Goal: Task Accomplishment & Management: Use online tool/utility

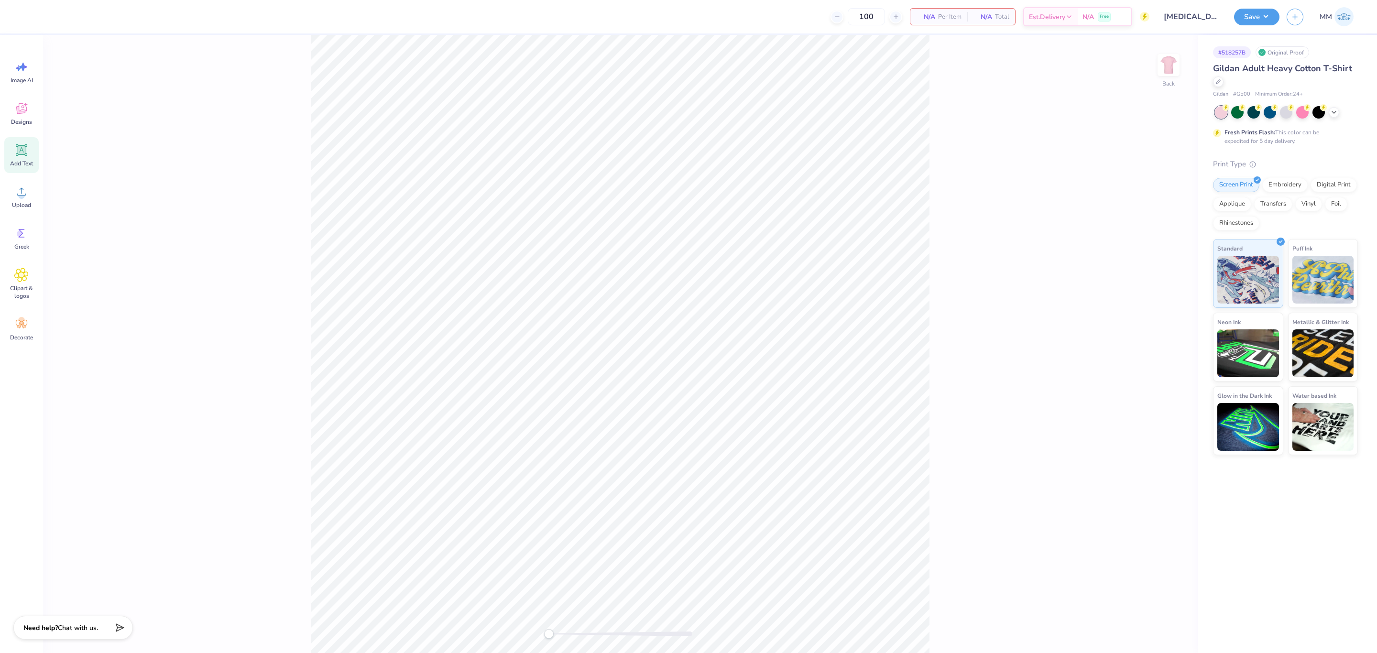
click at [23, 158] on div "Add Text" at bounding box center [21, 155] width 34 height 36
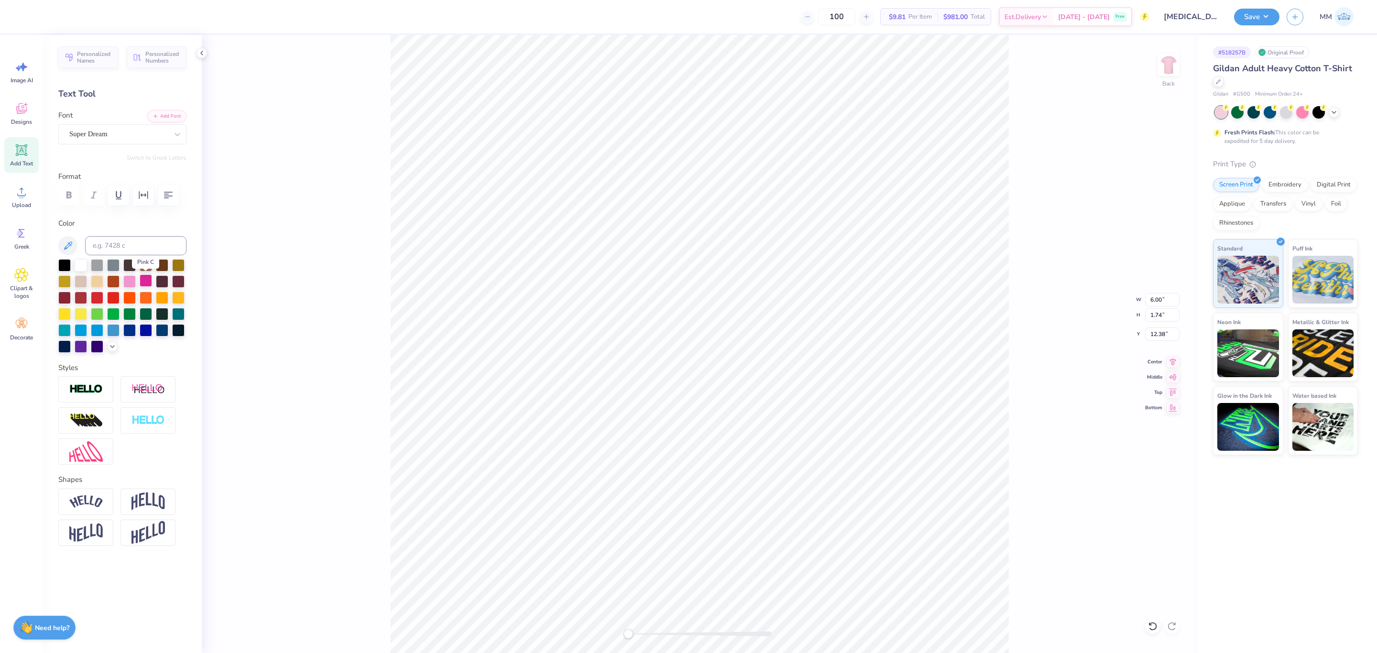
click at [141, 284] on div at bounding box center [146, 280] width 12 height 12
click at [178, 123] on div "Font Super Dream" at bounding box center [122, 127] width 128 height 34
click at [176, 120] on button "Add Font" at bounding box center [166, 115] width 39 height 12
type textarea "AKA"
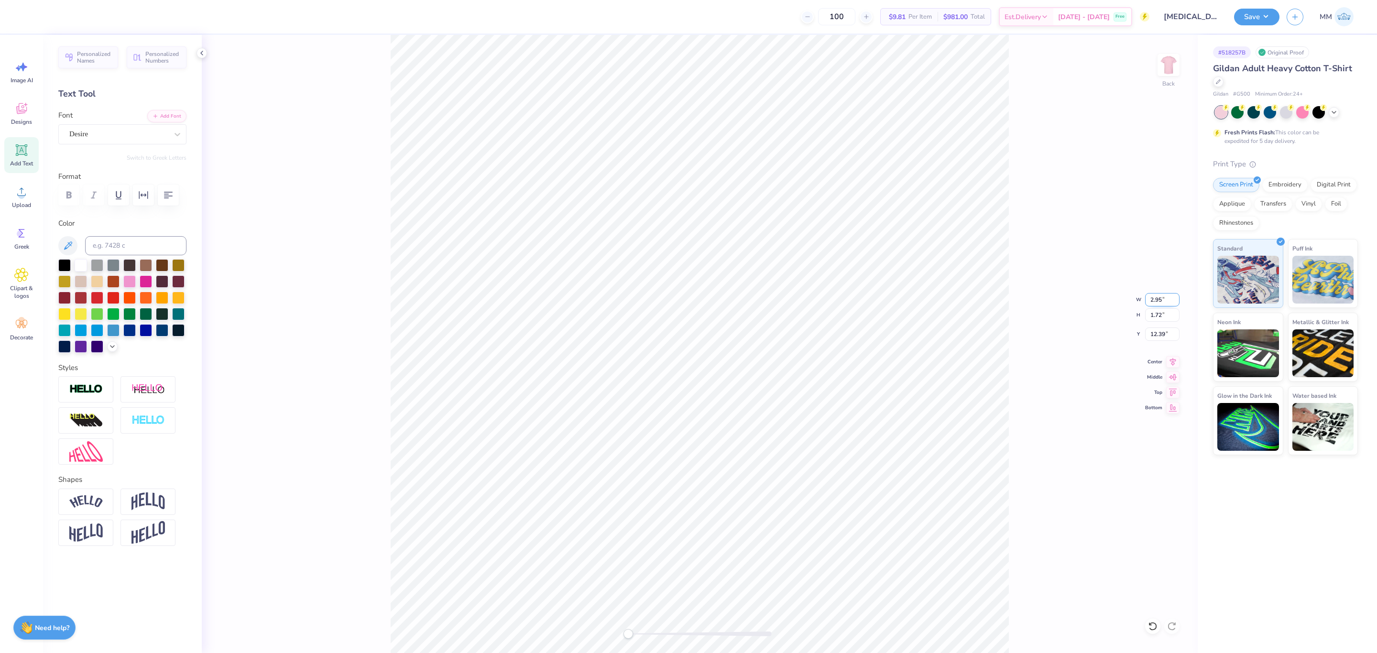
click at [1162, 300] on input "2.95" at bounding box center [1162, 299] width 34 height 13
type input "5.00"
type input "2.93"
type input "11.79"
click at [774, 376] on li "Duplicate" at bounding box center [774, 376] width 75 height 19
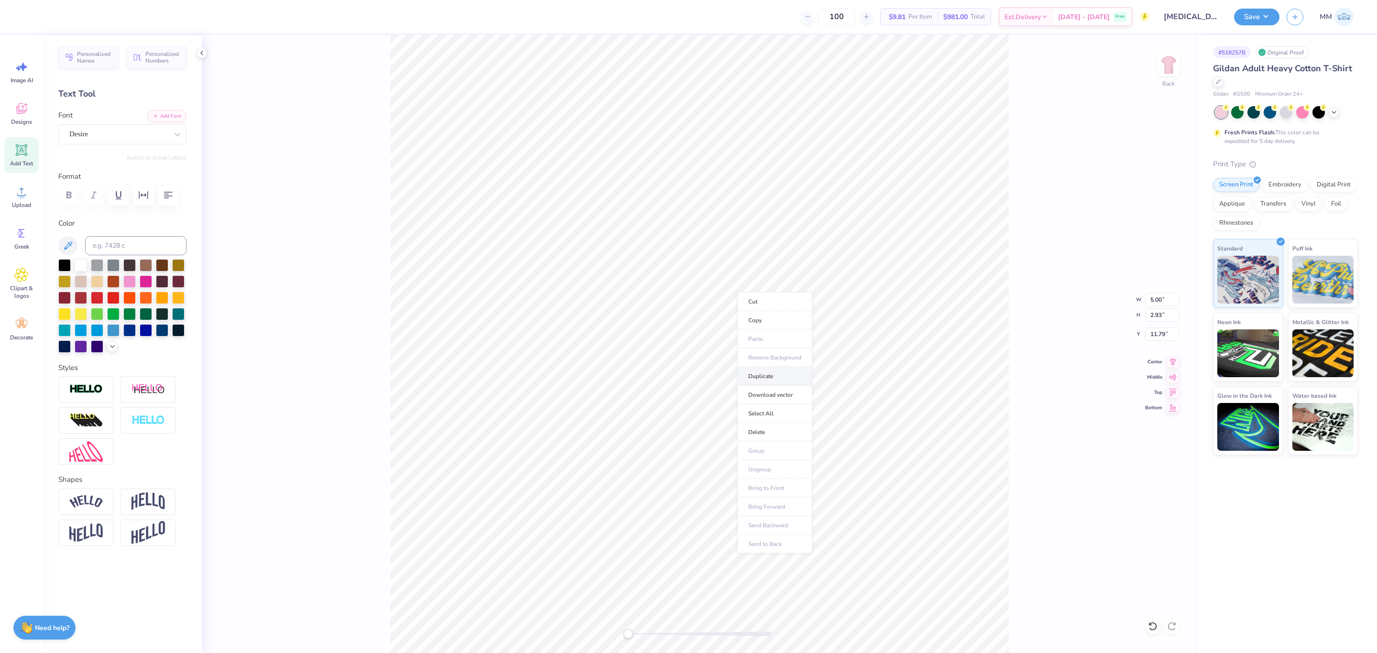
type input "9.49"
click at [170, 117] on button "Add Font" at bounding box center [166, 115] width 39 height 12
paste textarea "Eta Kappa"
type textarea "Eta Kappa"
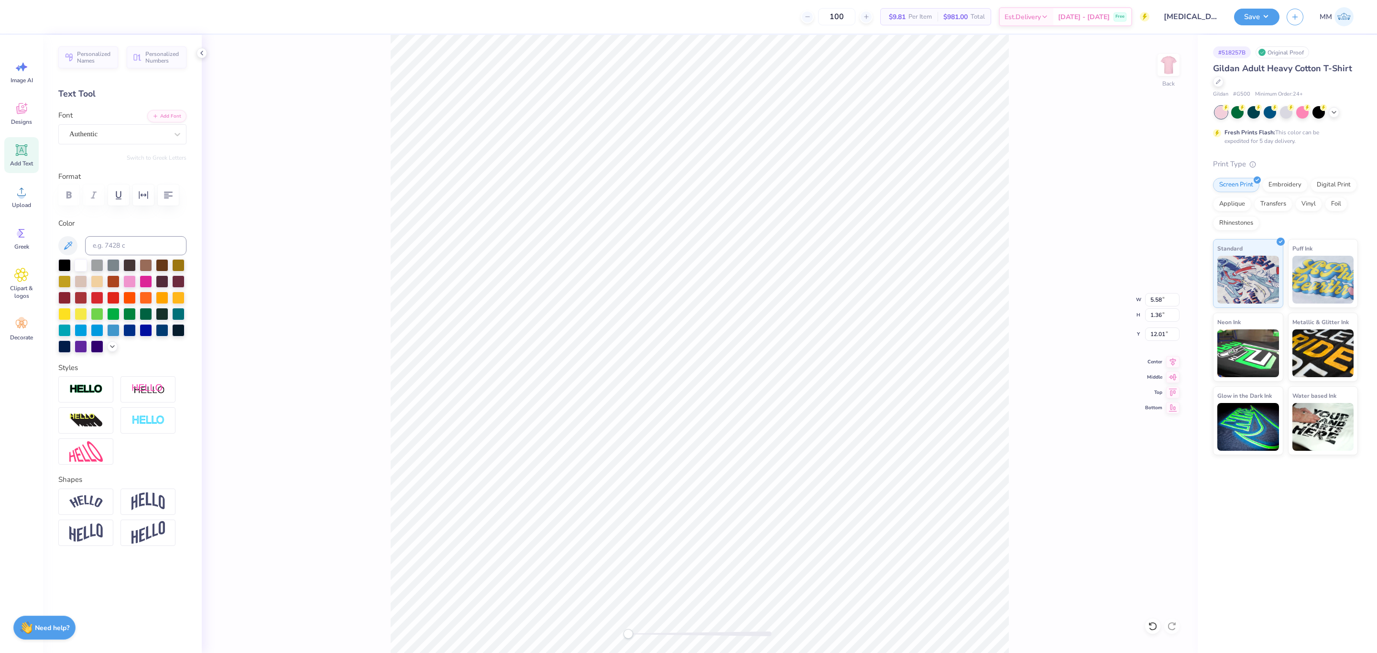
type input "5.58"
type input "1.36"
type input "6.14"
type input "1.50"
type input "11.60"
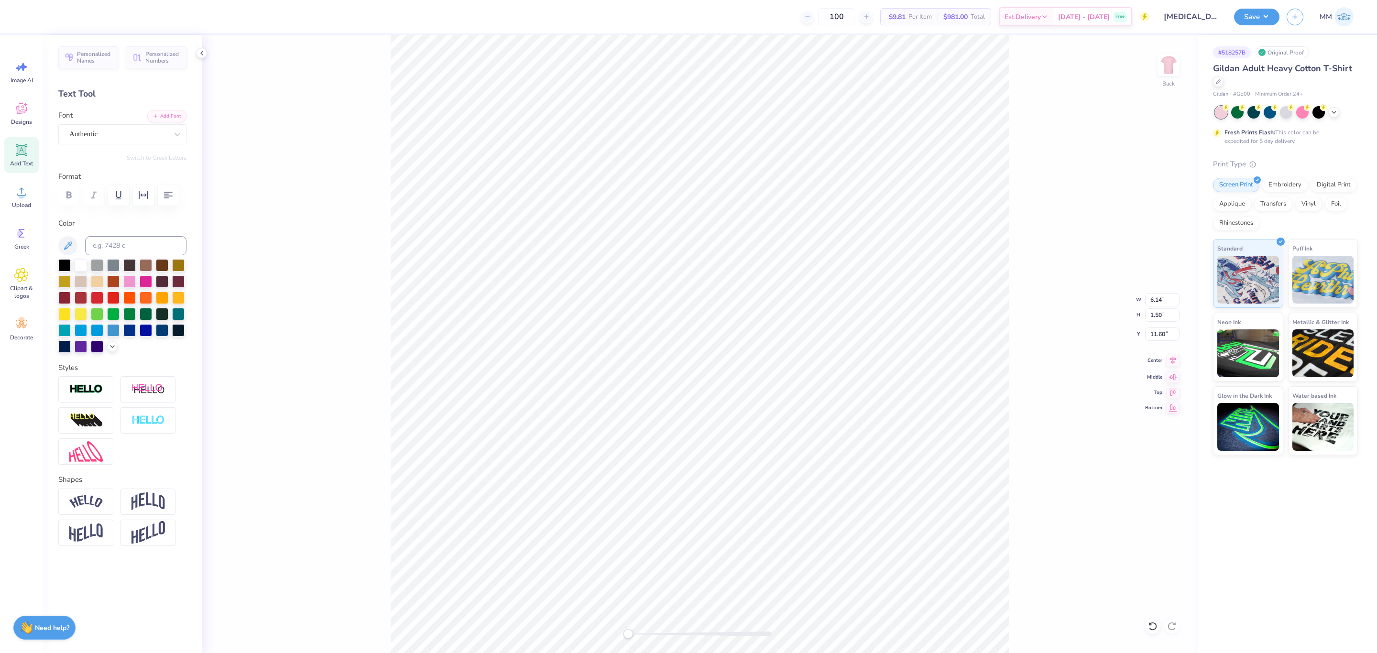
click at [1175, 359] on icon at bounding box center [1172, 360] width 13 height 11
click at [767, 395] on li "Duplicate" at bounding box center [765, 392] width 75 height 19
type input "9.49"
paste textarea "at LSU®"
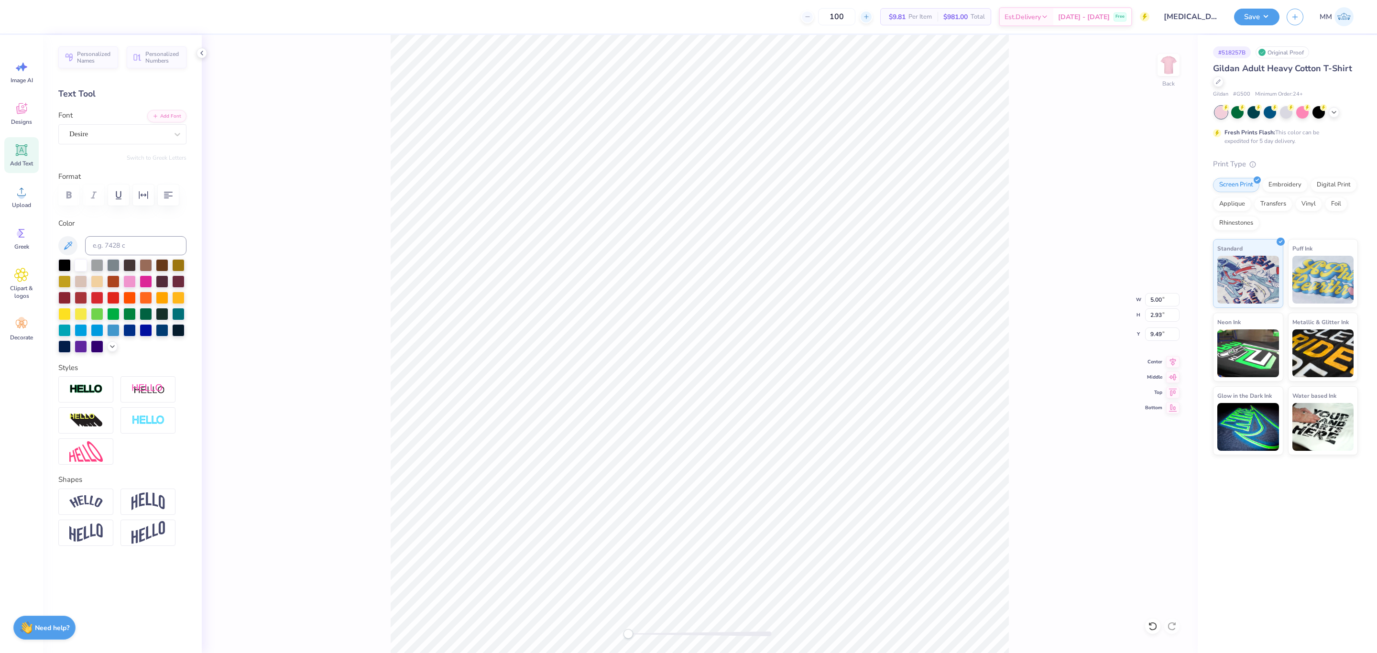
type textarea "at LSU®"
type textarea "at LSU"
type input "2.83"
type input "1.12"
click at [1175, 361] on icon at bounding box center [1172, 360] width 13 height 11
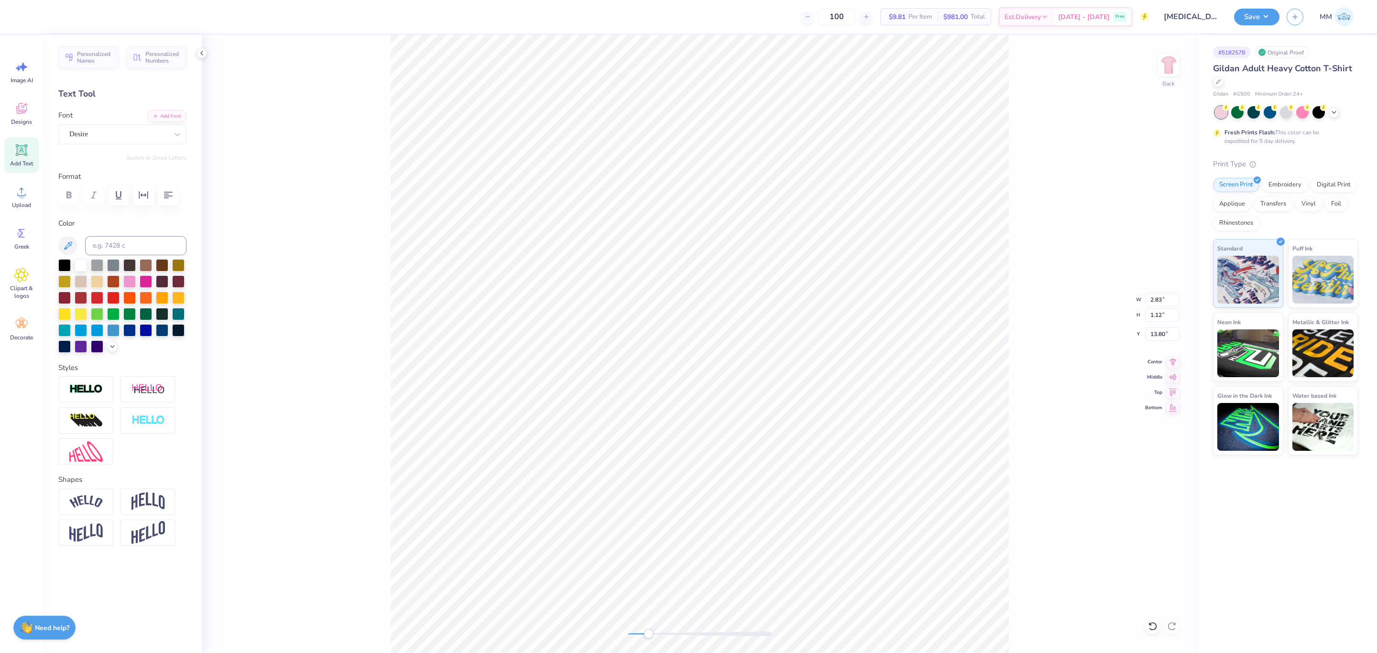
drag, startPoint x: 634, startPoint y: 634, endPoint x: 655, endPoint y: 633, distance: 21.6
click at [650, 635] on div at bounding box center [699, 634] width 143 height 5
click at [741, 468] on li "Duplicate" at bounding box center [746, 470] width 75 height 19
type input "14.25"
type textarea "®"
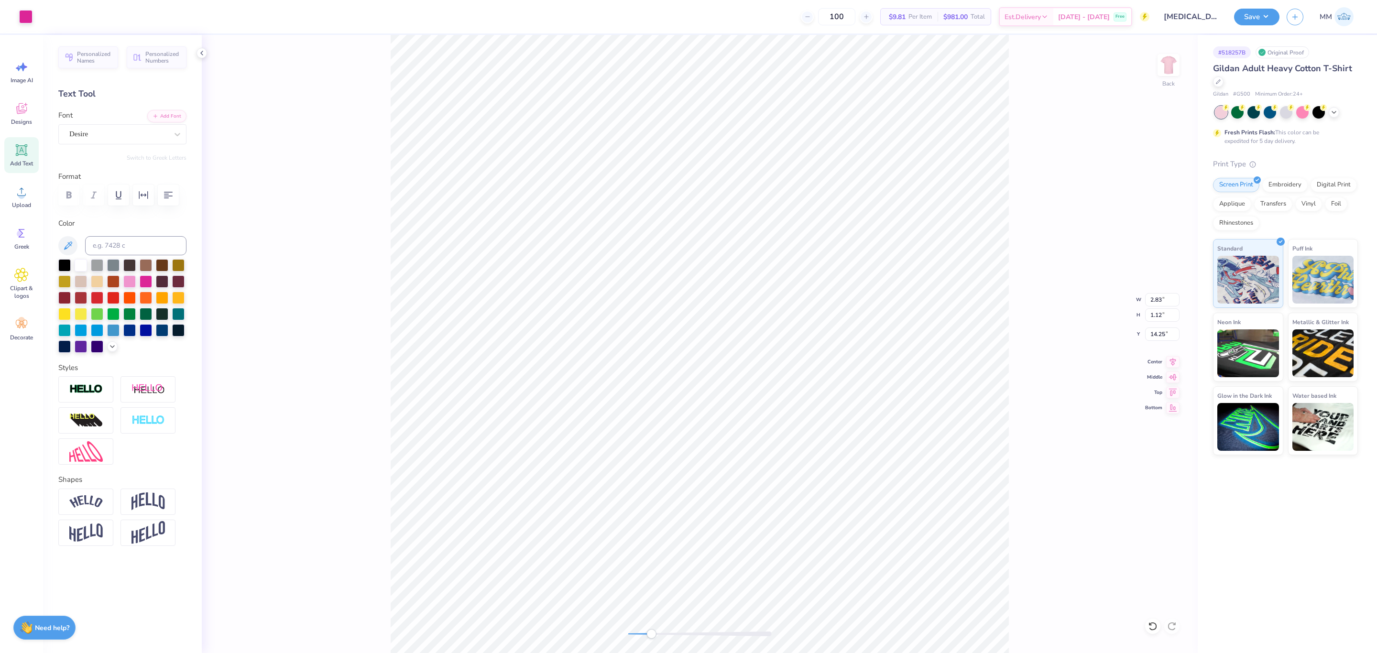
type input "1.09"
type input "14.28"
type input "0.59"
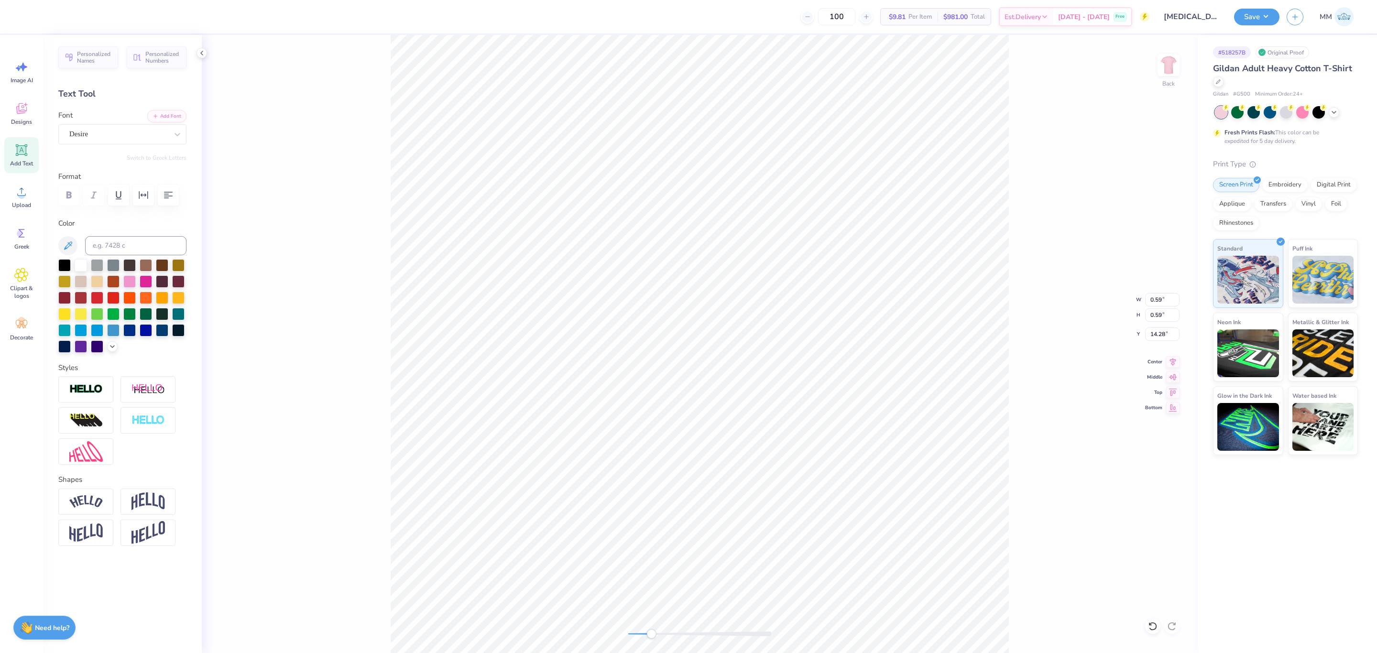
type input "3.48"
type input "1.12"
type input "13.25"
click at [1175, 360] on icon at bounding box center [1172, 360] width 13 height 11
type input "3.90"
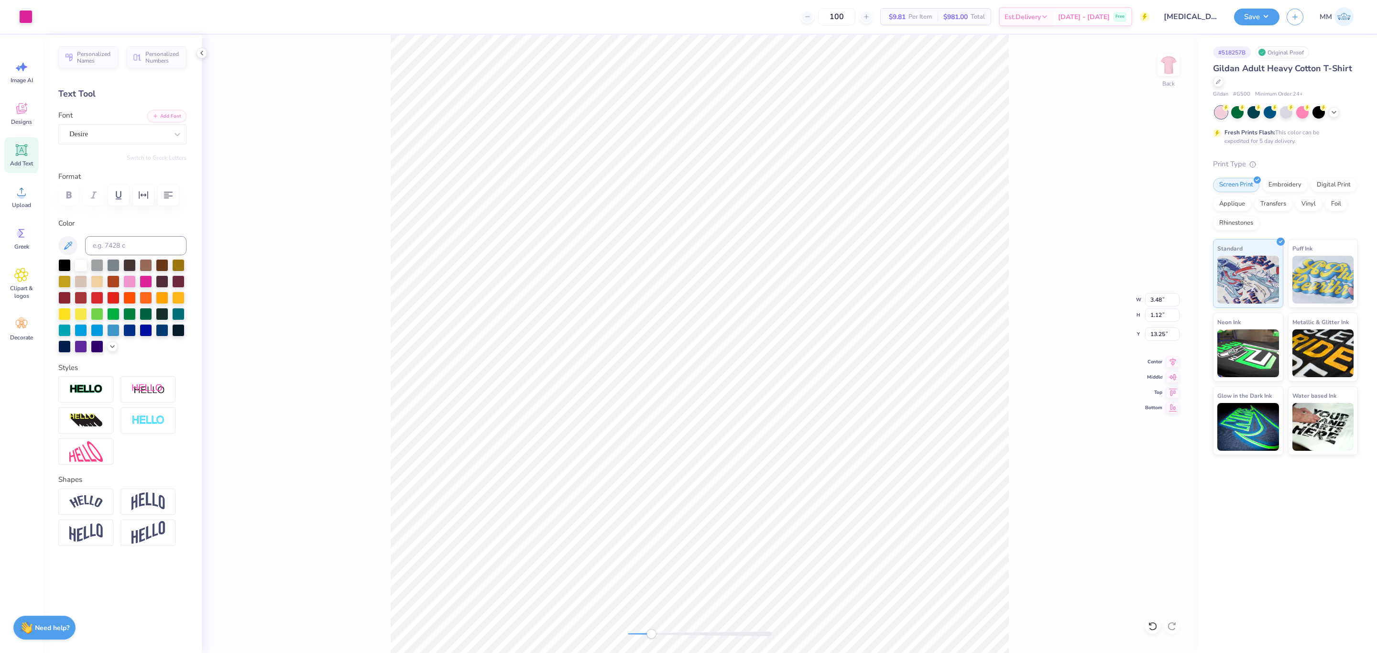
type input "1.26"
click at [1170, 360] on icon at bounding box center [1173, 361] width 6 height 8
click at [592, 624] on div "Back" at bounding box center [700, 344] width 996 height 618
click at [1157, 316] on input "6.02" at bounding box center [1162, 314] width 34 height 13
click at [1167, 293] on input "6.14" at bounding box center [1162, 299] width 34 height 13
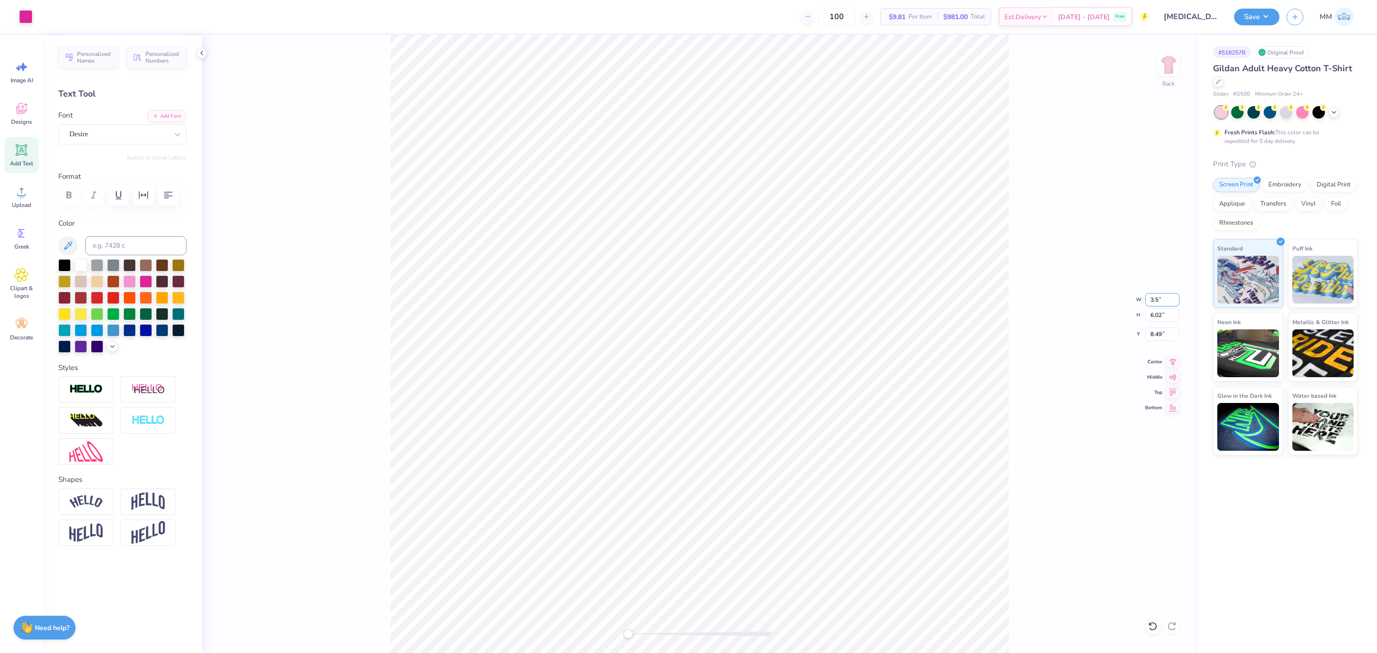
type input "3.50"
type input "3.43"
type input "9.79"
type input "3.00"
click at [811, 262] on li "Copy" at bounding box center [833, 257] width 75 height 19
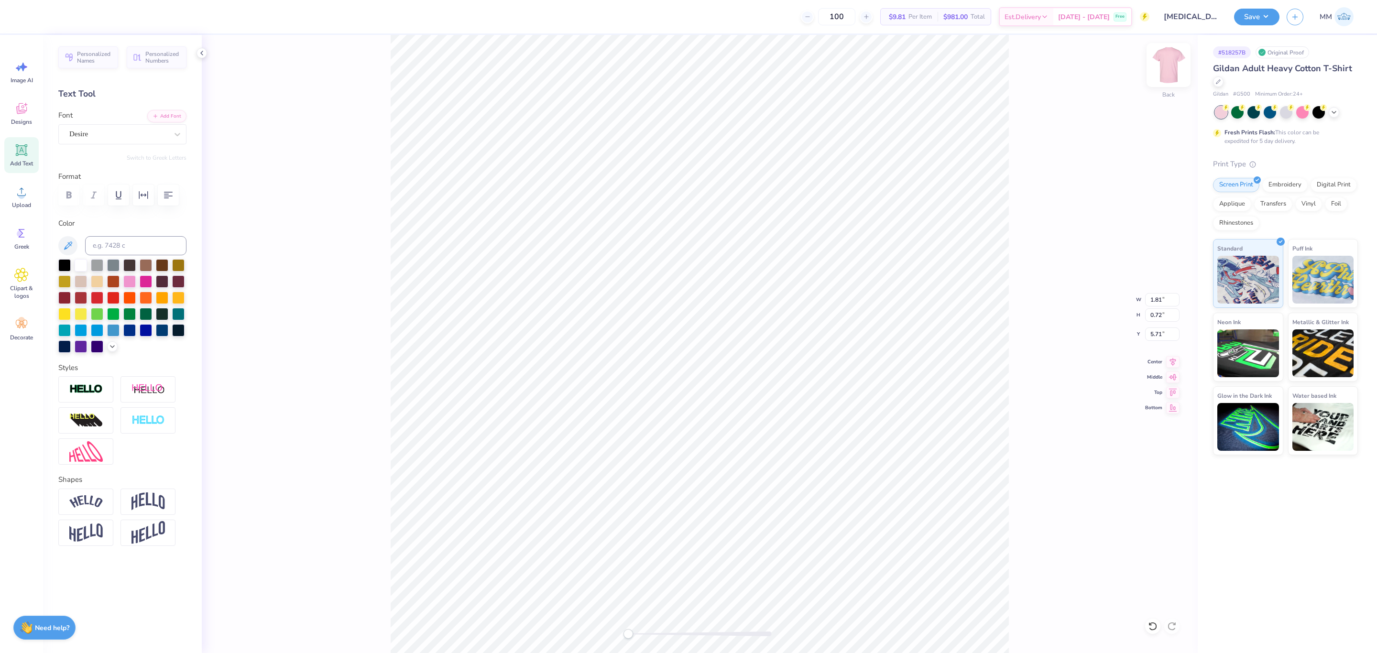
click at [1165, 72] on img at bounding box center [1168, 65] width 38 height 38
click at [655, 376] on li "Paste" at bounding box center [658, 372] width 75 height 19
type input "6.28"
type input "2.03"
type input "22.05"
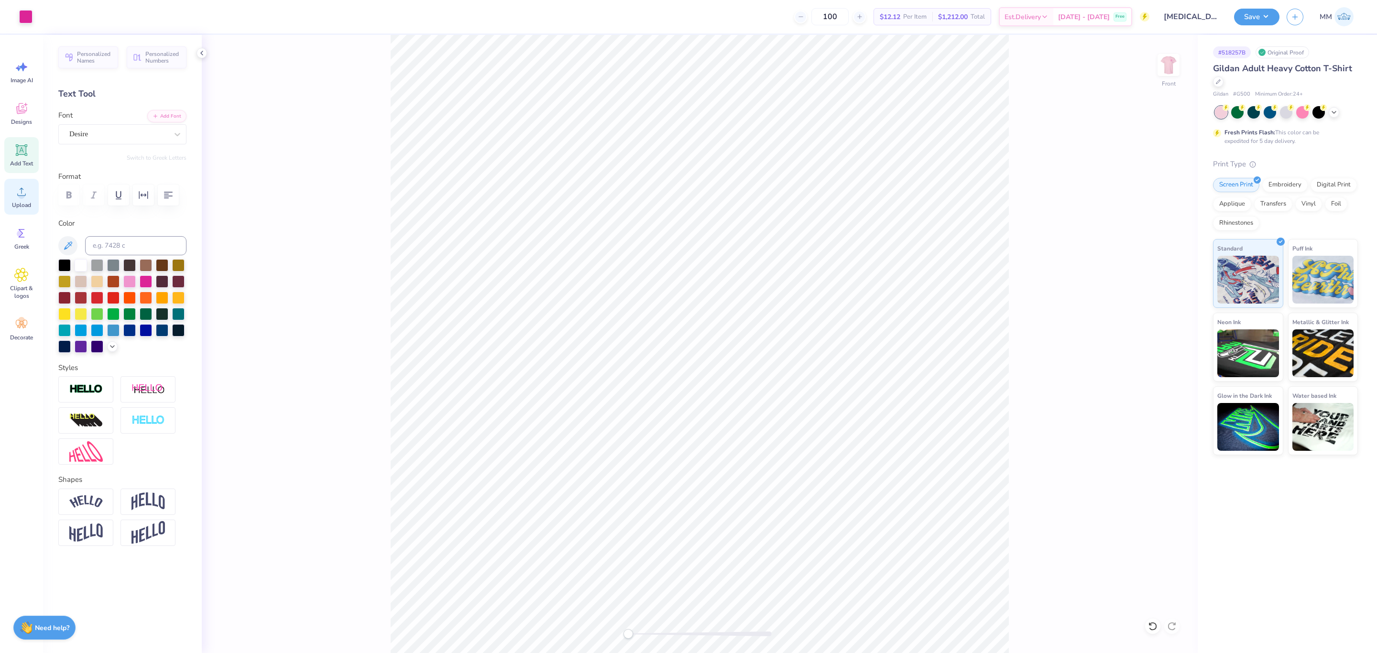
click at [22, 193] on icon at bounding box center [21, 192] width 9 height 8
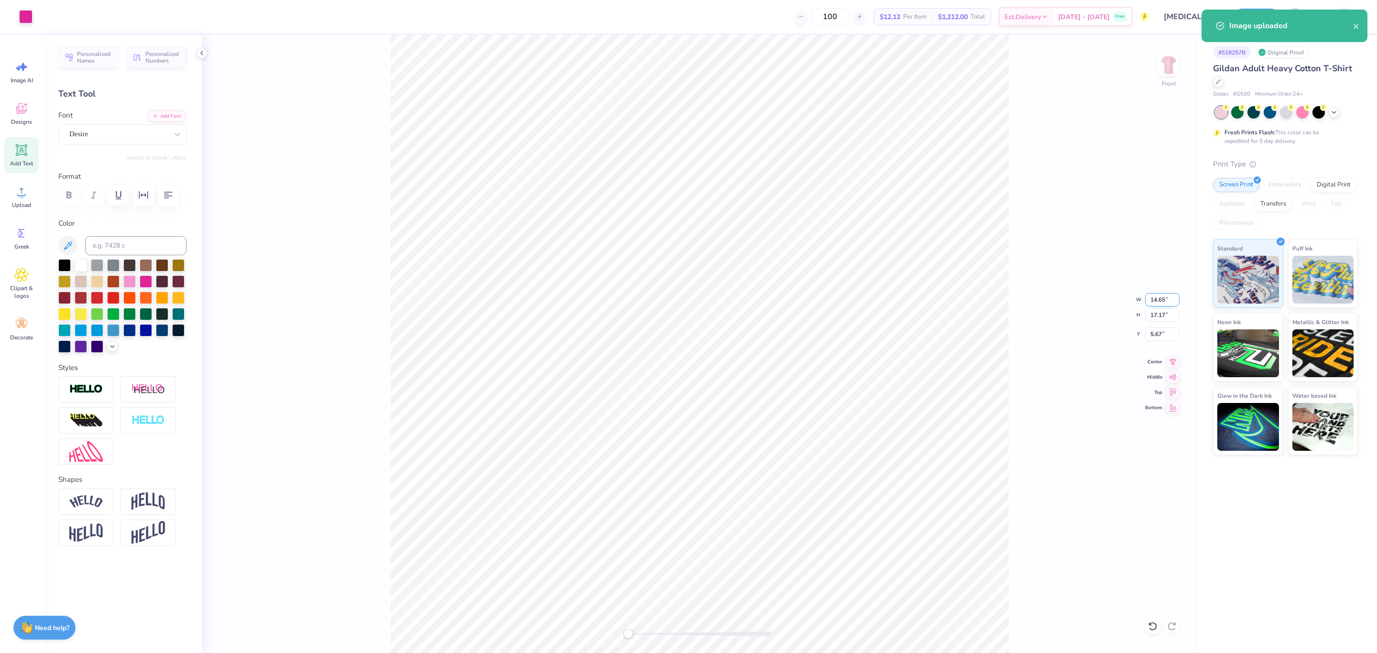
click at [1157, 297] on input "14.65" at bounding box center [1162, 299] width 34 height 13
type input "12.00"
type input "14.06"
click at [1157, 333] on input "7.22" at bounding box center [1162, 333] width 34 height 13
type input "3"
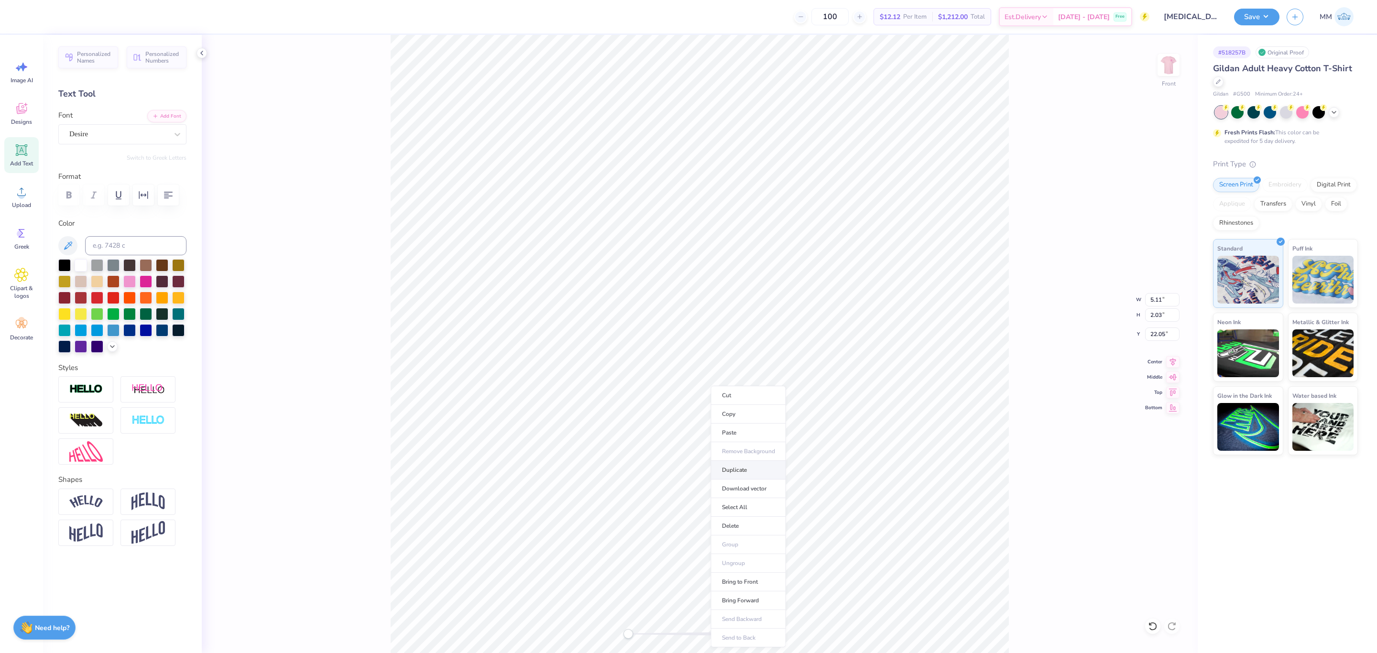
click at [739, 469] on li "Duplicate" at bounding box center [748, 470] width 75 height 19
type input "23.05"
type input "1.93"
type input "0.76"
paste textarea "ALPHA KAPPA ALPHA"
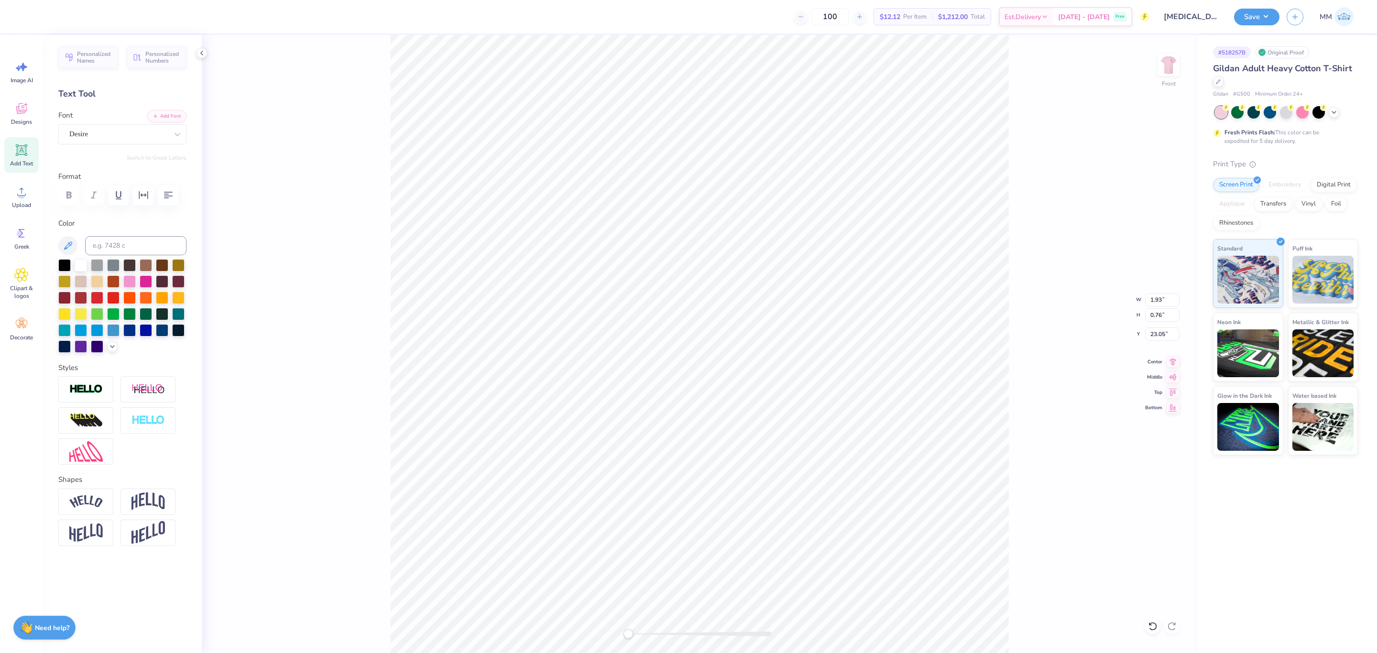
type textarea "ALPHA KAPPA ALPHA"
type input "10.92"
type input "1.28"
click at [1169, 360] on icon at bounding box center [1172, 360] width 13 height 11
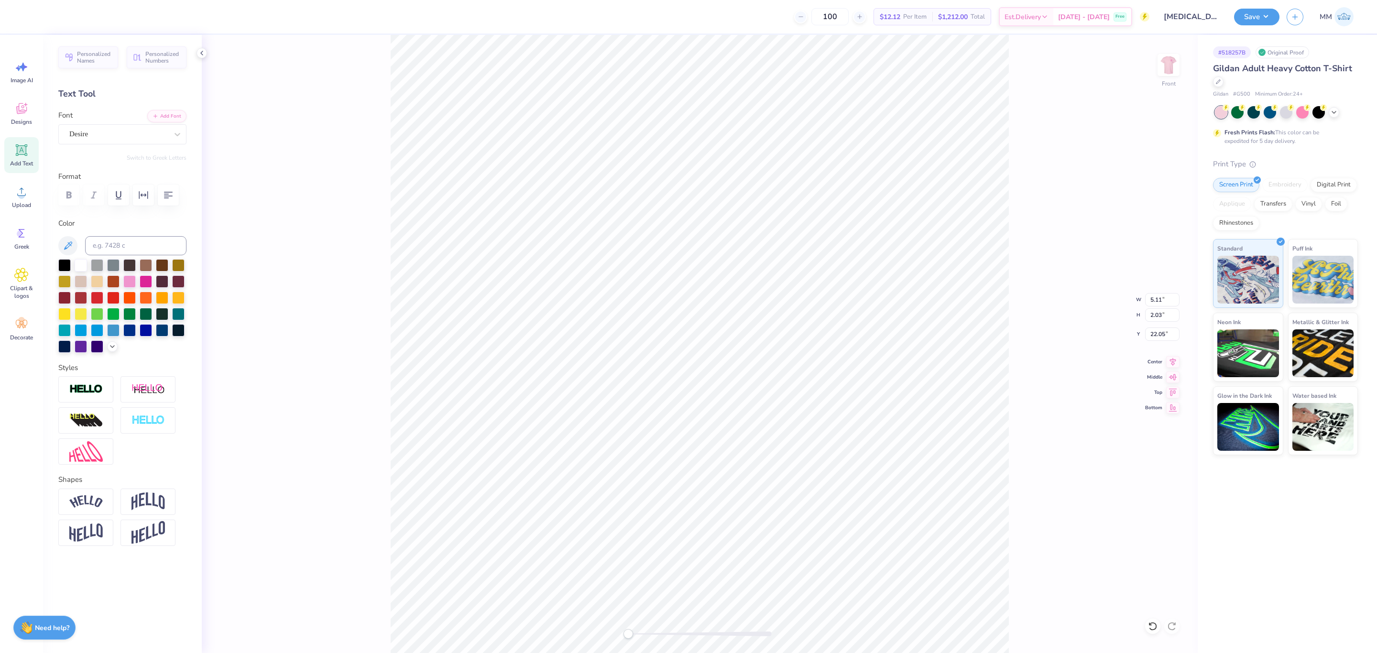
type input "10.92"
type input "1.28"
click at [785, 472] on li "Duplicate" at bounding box center [791, 470] width 75 height 19
type input "17.96"
type input "5.11"
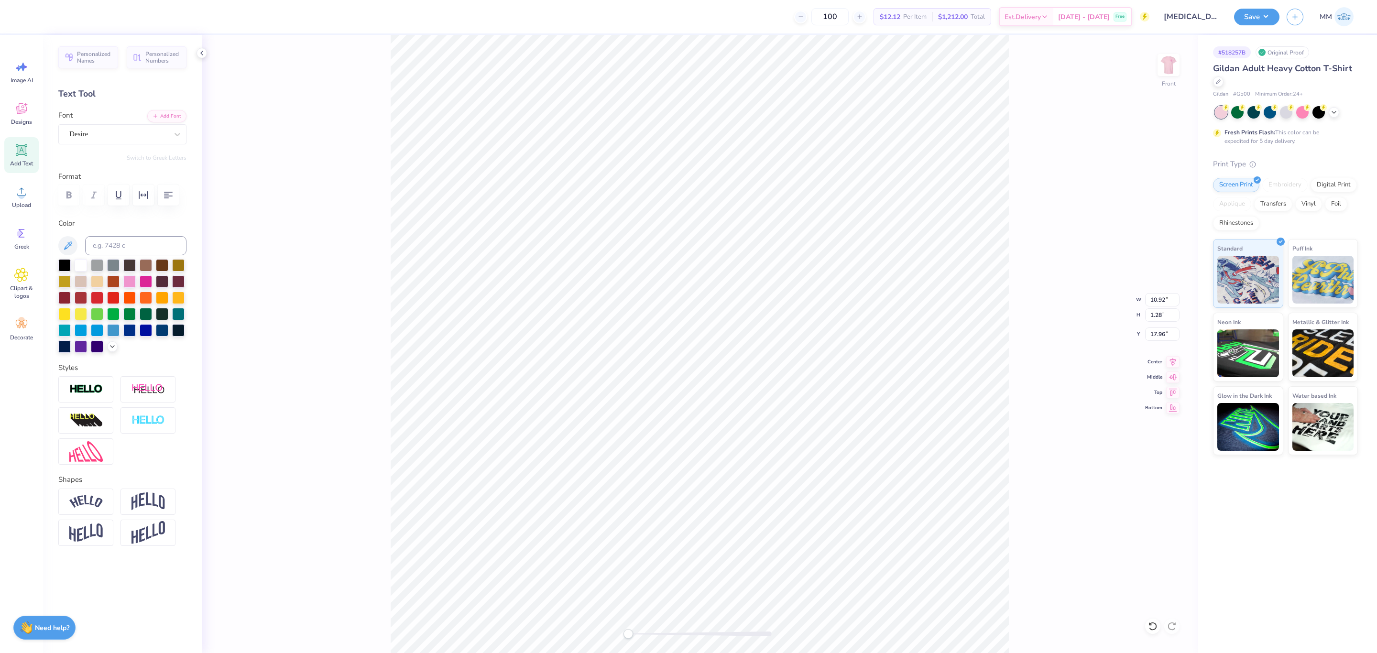
type input "2.03"
type input "22.05"
type textarea "Louisiana State University"
type input "6.43"
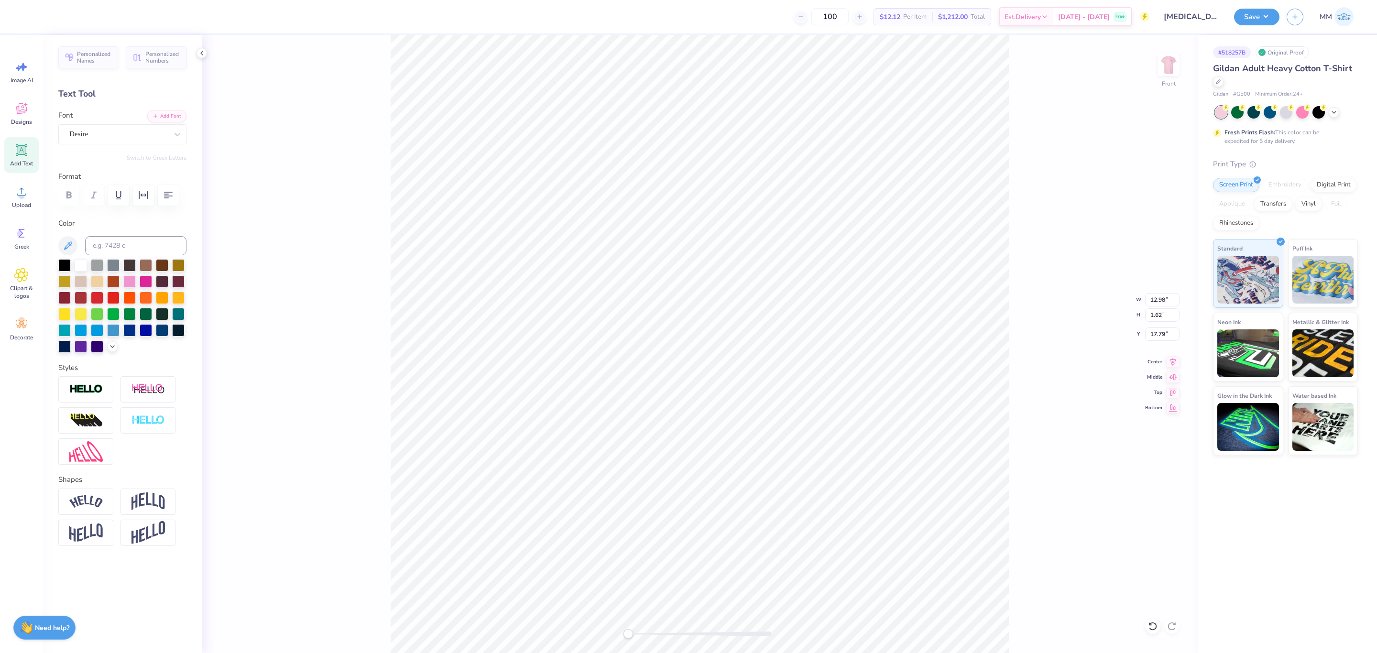
type input "0.80"
type input "1.07"
type input "22.05"
drag, startPoint x: 635, startPoint y: 634, endPoint x: 659, endPoint y: 637, distance: 23.6
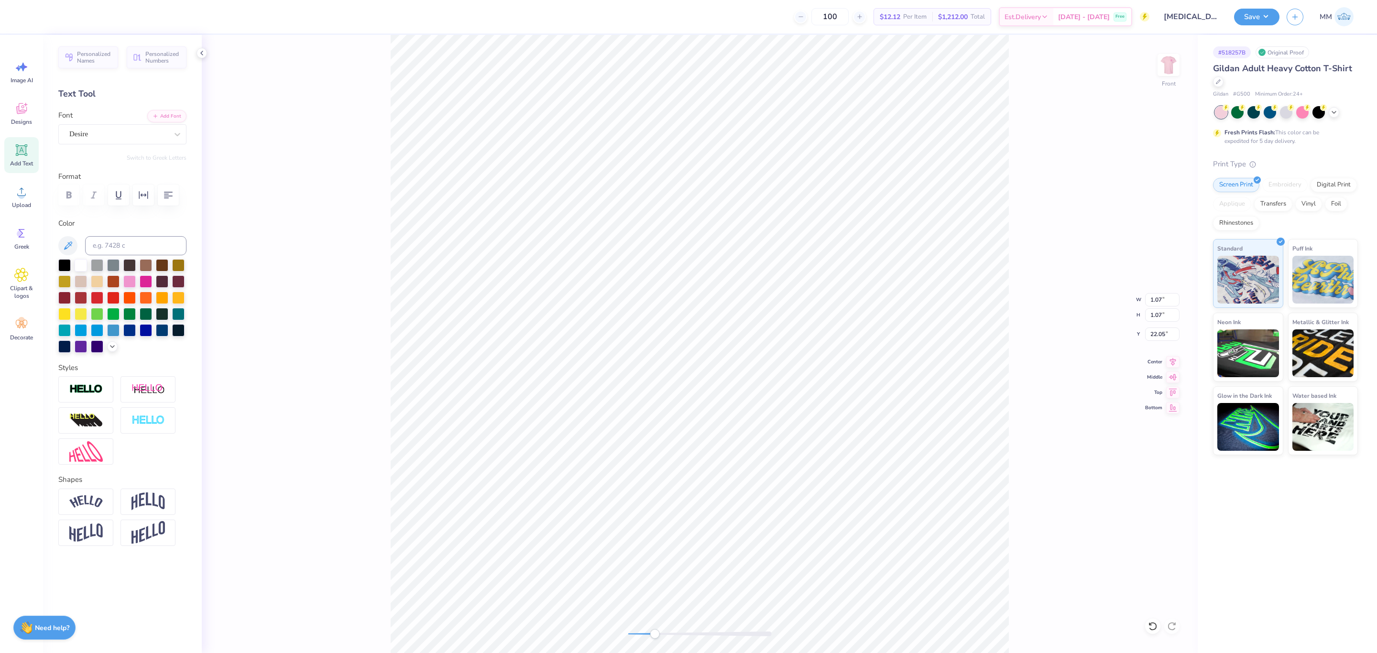
click at [659, 636] on div at bounding box center [699, 634] width 143 height 5
type input "0.38"
type input "18.80"
click at [584, 618] on div "Front" at bounding box center [700, 344] width 996 height 618
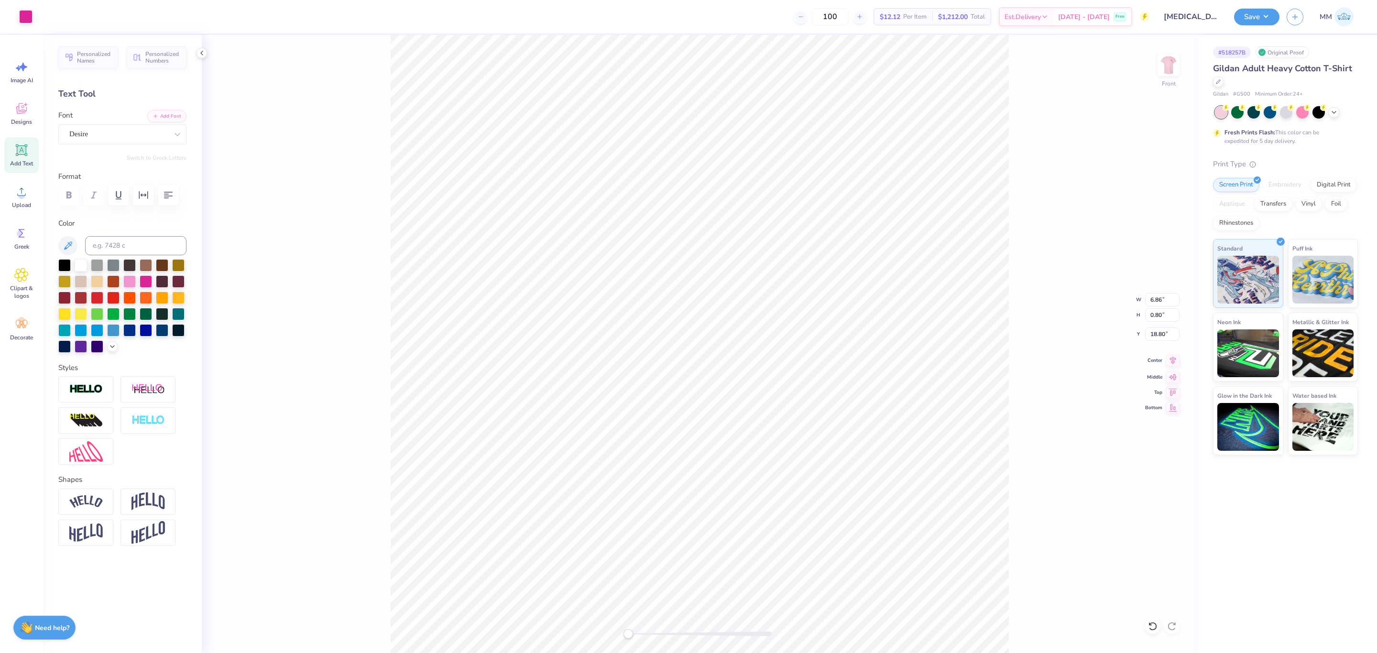
click at [1167, 359] on icon at bounding box center [1172, 360] width 13 height 11
type input "18.43"
click at [1172, 360] on icon at bounding box center [1172, 360] width 13 height 11
click at [1156, 312] on input "16.23" at bounding box center [1162, 314] width 34 height 13
type input "15"
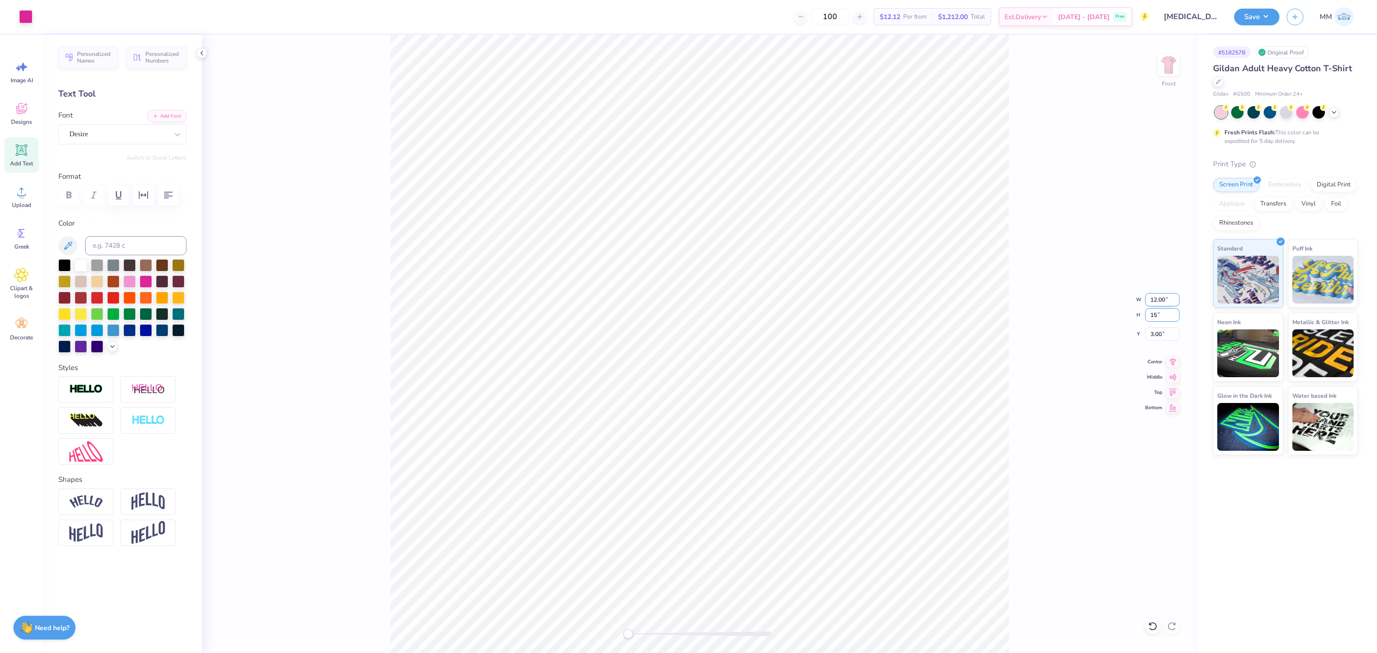
type input "11.09"
type input "15.00"
click at [1158, 333] on input "3.61" at bounding box center [1162, 333] width 34 height 13
type input "3.00"
click at [1171, 361] on icon at bounding box center [1172, 360] width 13 height 11
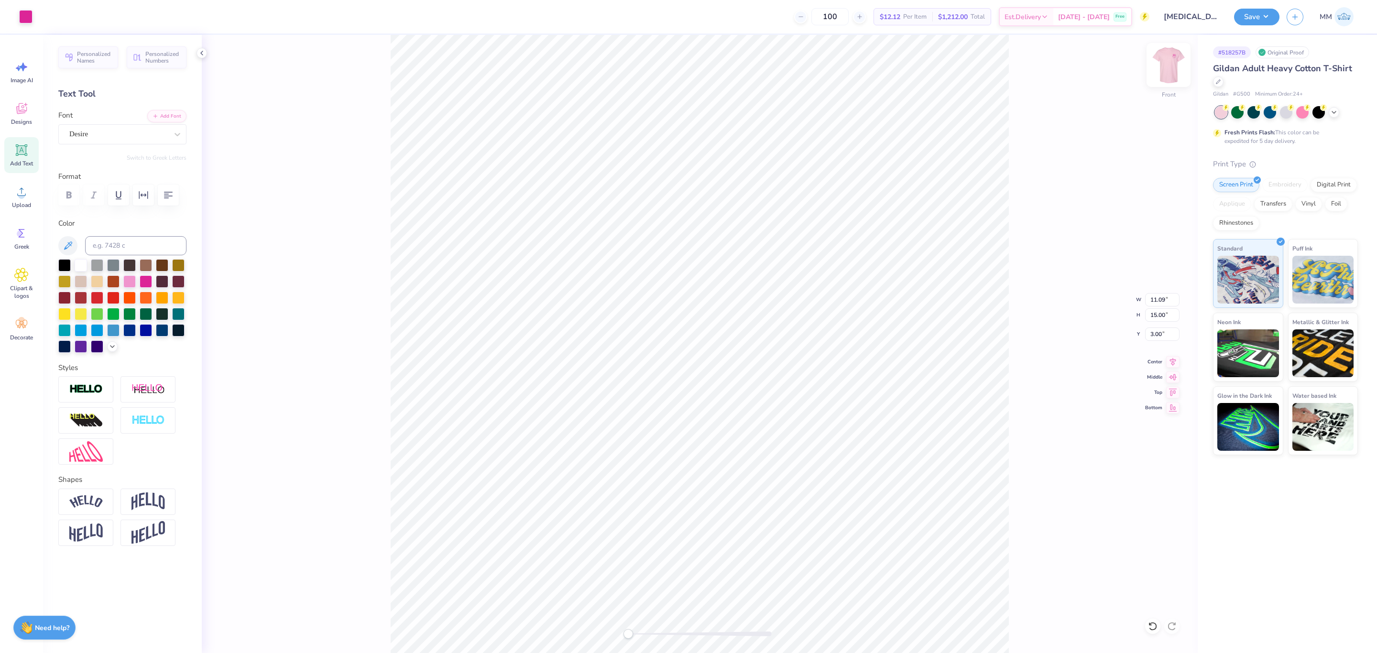
click at [1166, 59] on img at bounding box center [1168, 65] width 38 height 38
drag, startPoint x: 338, startPoint y: 56, endPoint x: 1130, endPoint y: 570, distance: 944.5
click at [1145, 577] on div "Back W 3.50 3.50 " H 3.43 3.43 " Y 3.00 3.00 " Center Middle Top Bottom" at bounding box center [700, 344] width 996 height 618
click at [336, 78] on div "Back" at bounding box center [700, 344] width 996 height 618
click at [1164, 64] on img at bounding box center [1168, 65] width 38 height 38
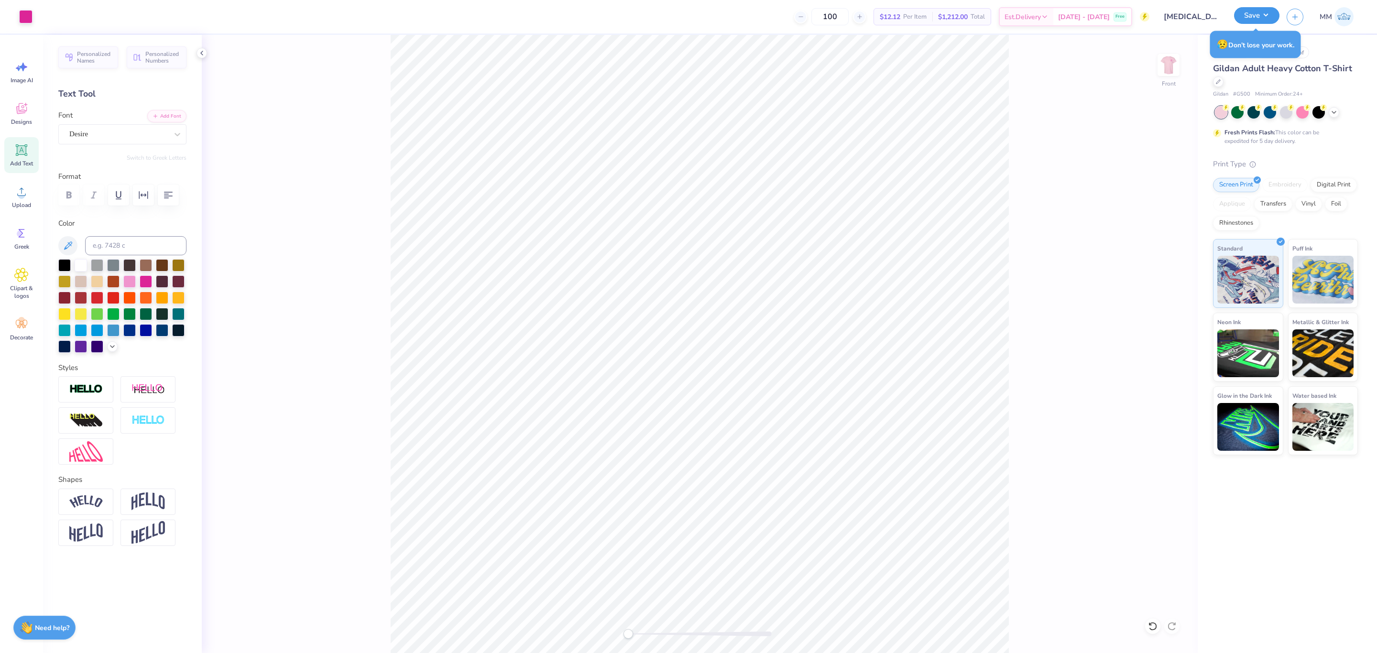
click at [1255, 17] on button "Save" at bounding box center [1256, 15] width 45 height 17
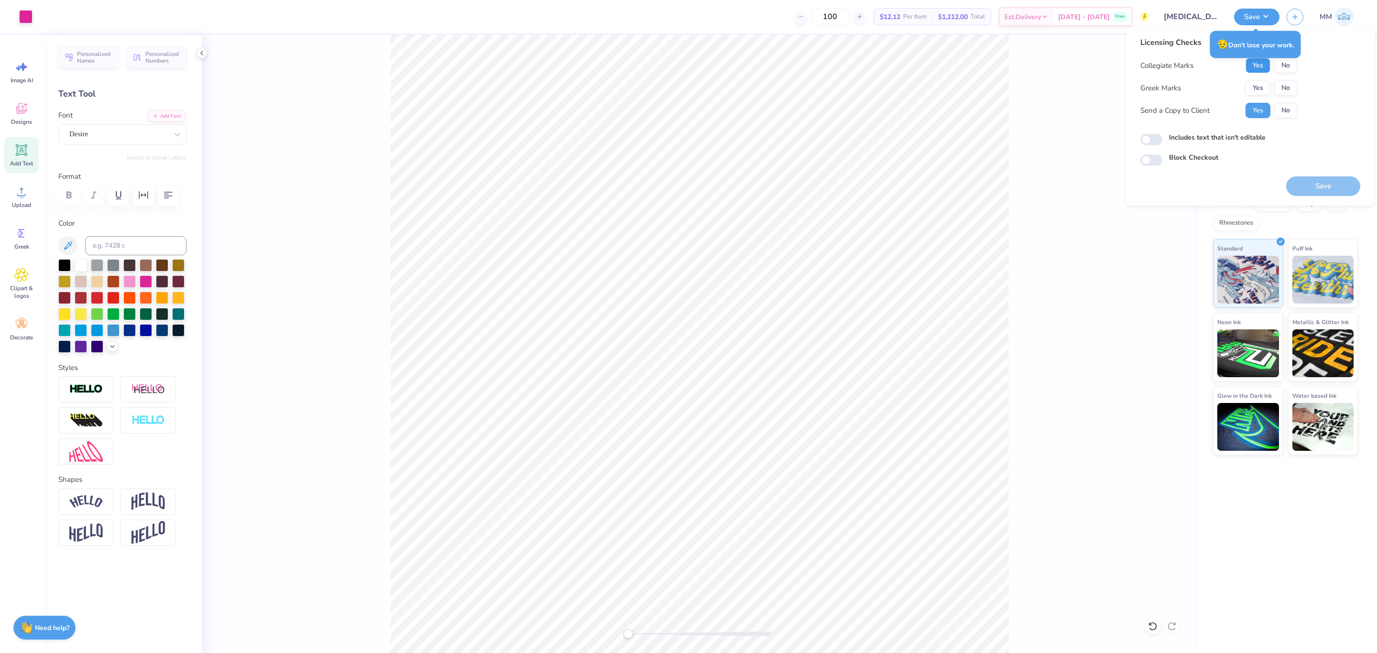
click at [1251, 68] on button "Yes" at bounding box center [1257, 65] width 25 height 15
click at [1284, 88] on button "No" at bounding box center [1285, 87] width 23 height 15
click at [1233, 138] on label "Includes text that isn't editable" at bounding box center [1217, 137] width 97 height 10
click at [1162, 138] on input "Includes text that isn't editable" at bounding box center [1151, 139] width 22 height 11
checkbox input "true"
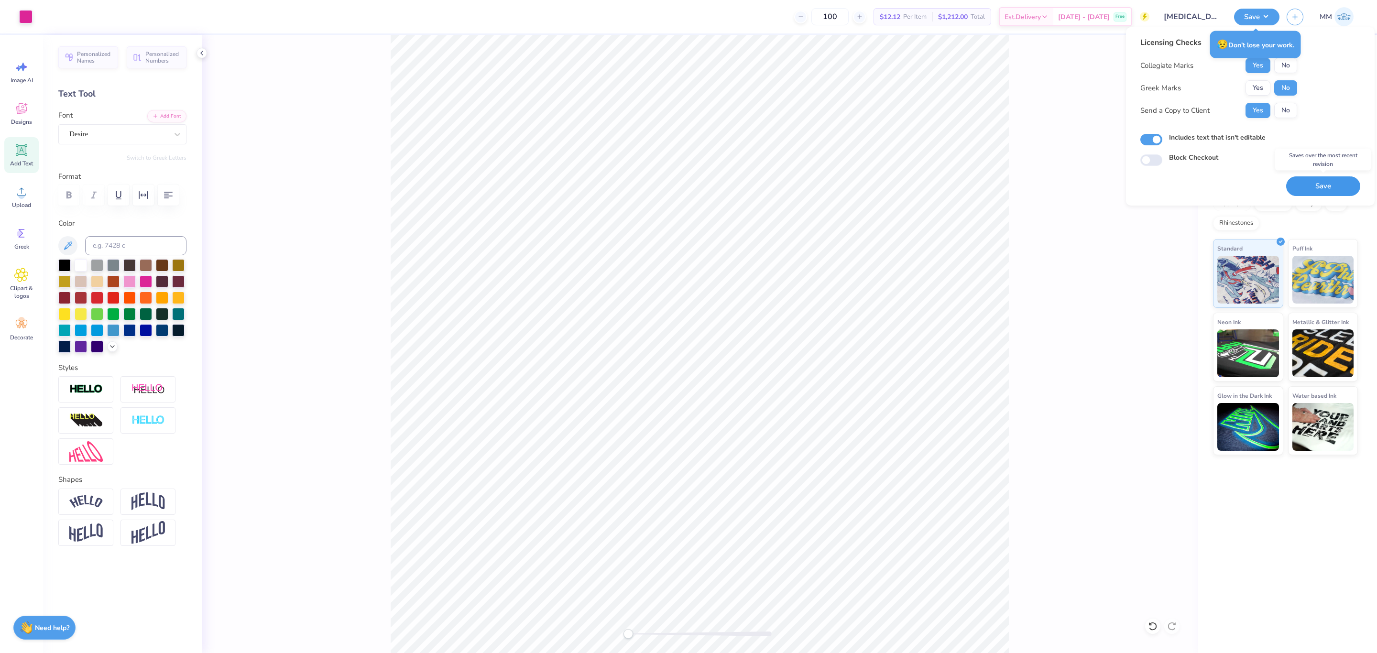
click at [1321, 184] on button "Save" at bounding box center [1323, 186] width 74 height 20
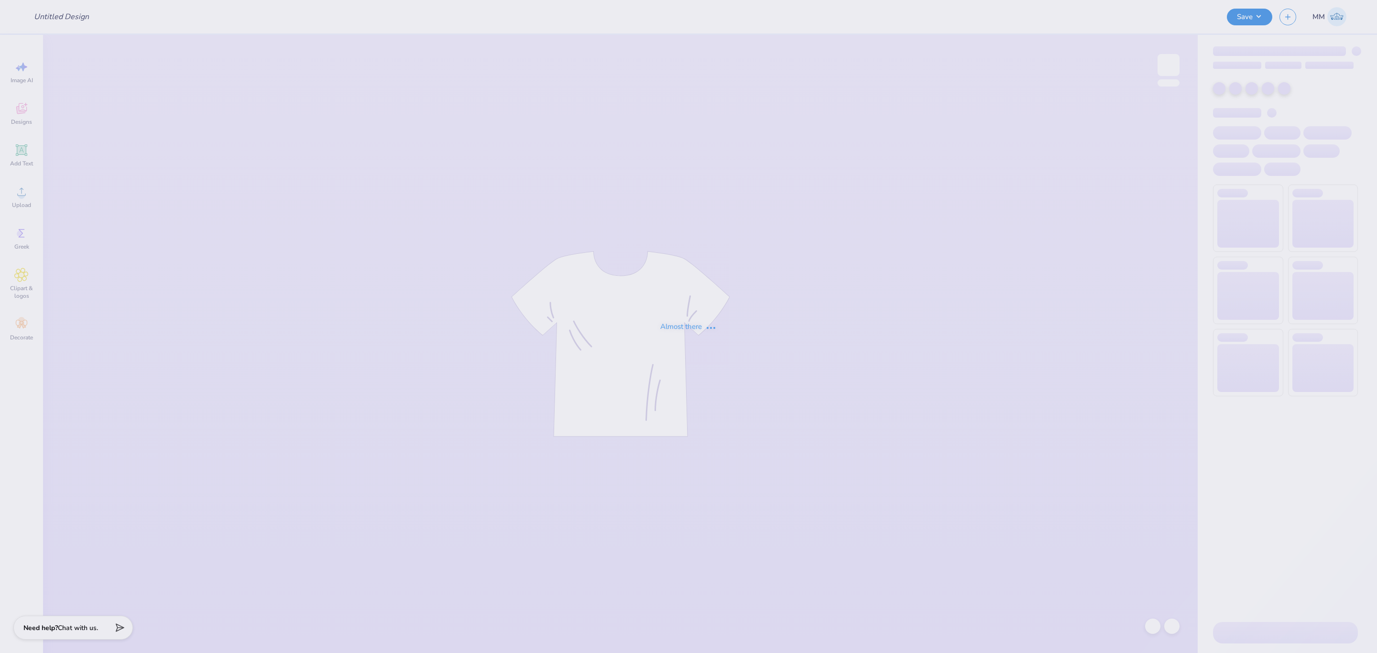
type input "Breast Cancer Awareness Month"
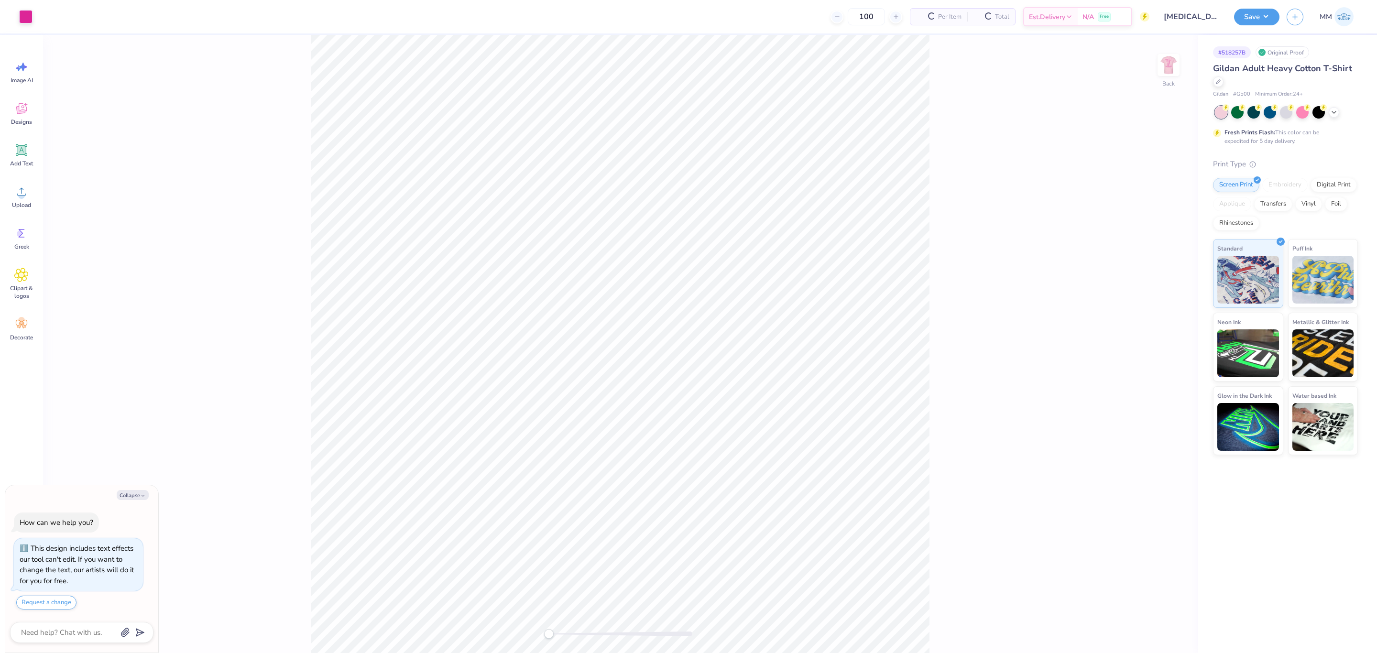
type textarea "x"
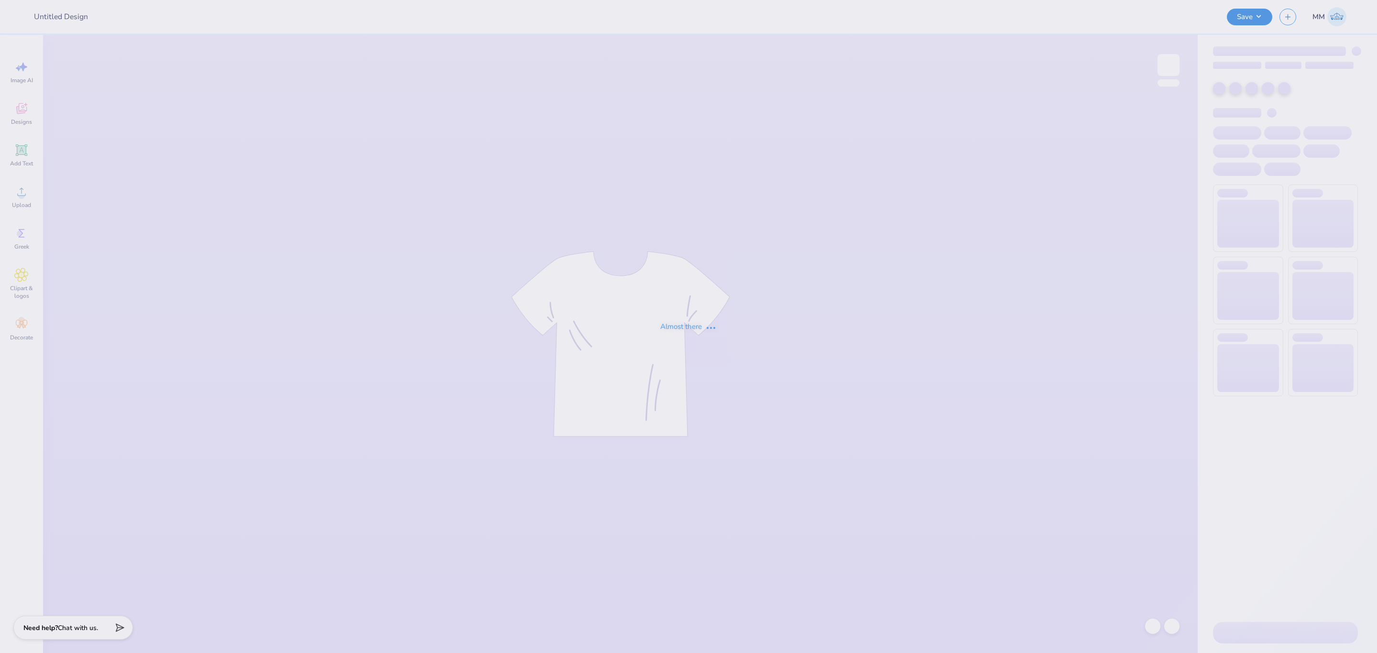
type input "CMP 2026 Swag - Playa Luna"
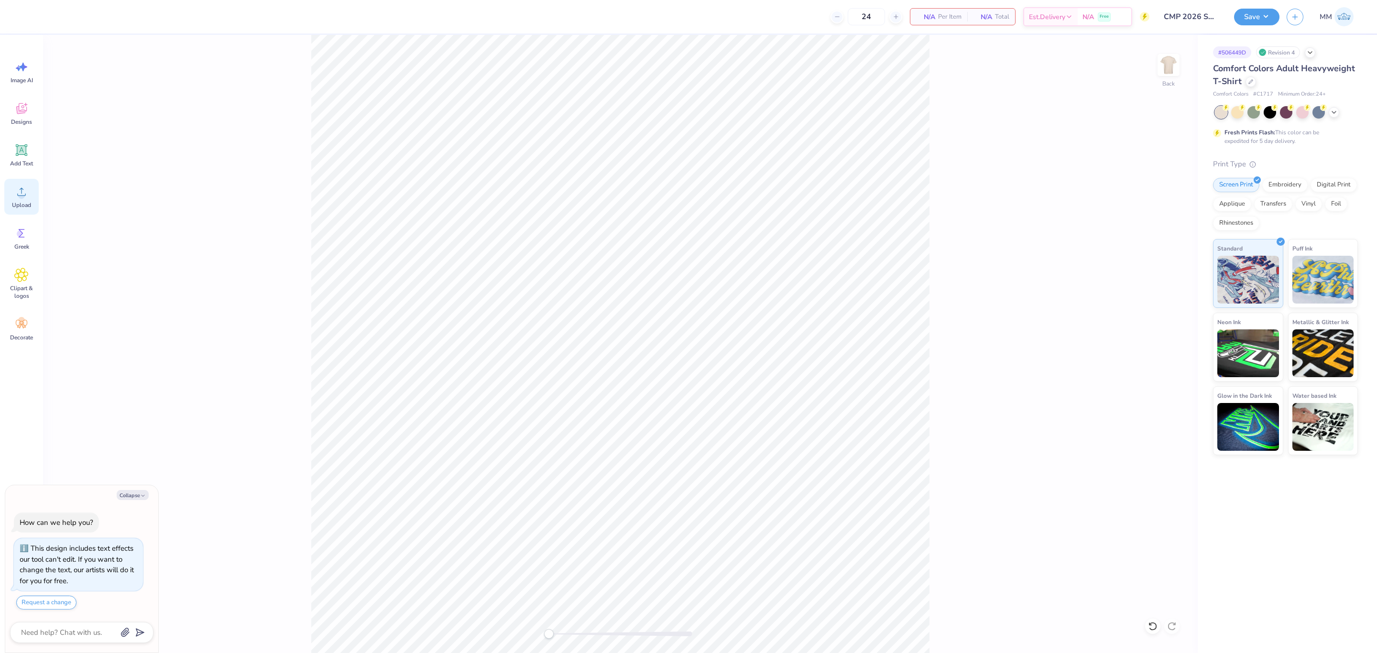
click at [18, 198] on icon at bounding box center [21, 192] width 14 height 14
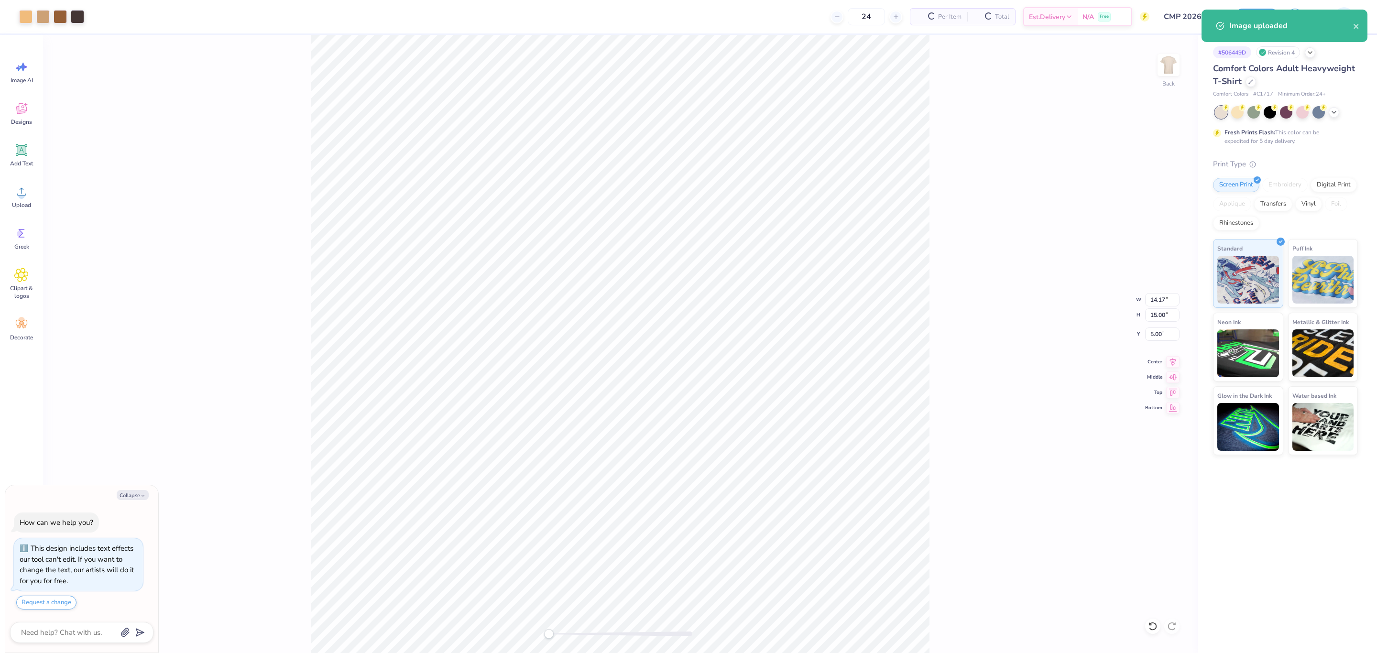
type textarea "x"
click at [1157, 300] on input "14.17" at bounding box center [1162, 299] width 34 height 13
type input "12"
type textarea "x"
type input "12.00"
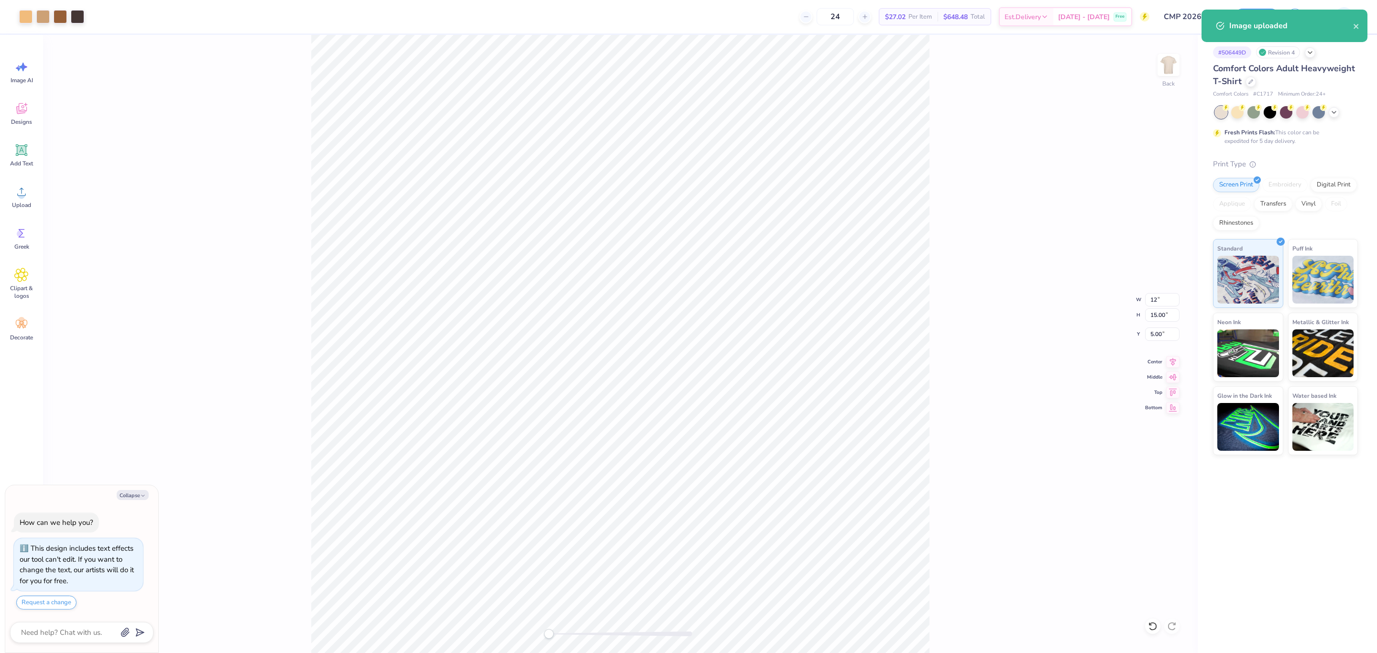
type input "12.70"
type input "6.15"
click at [1163, 301] on input "12.00" at bounding box center [1162, 299] width 34 height 13
type input "12.5"
type textarea "x"
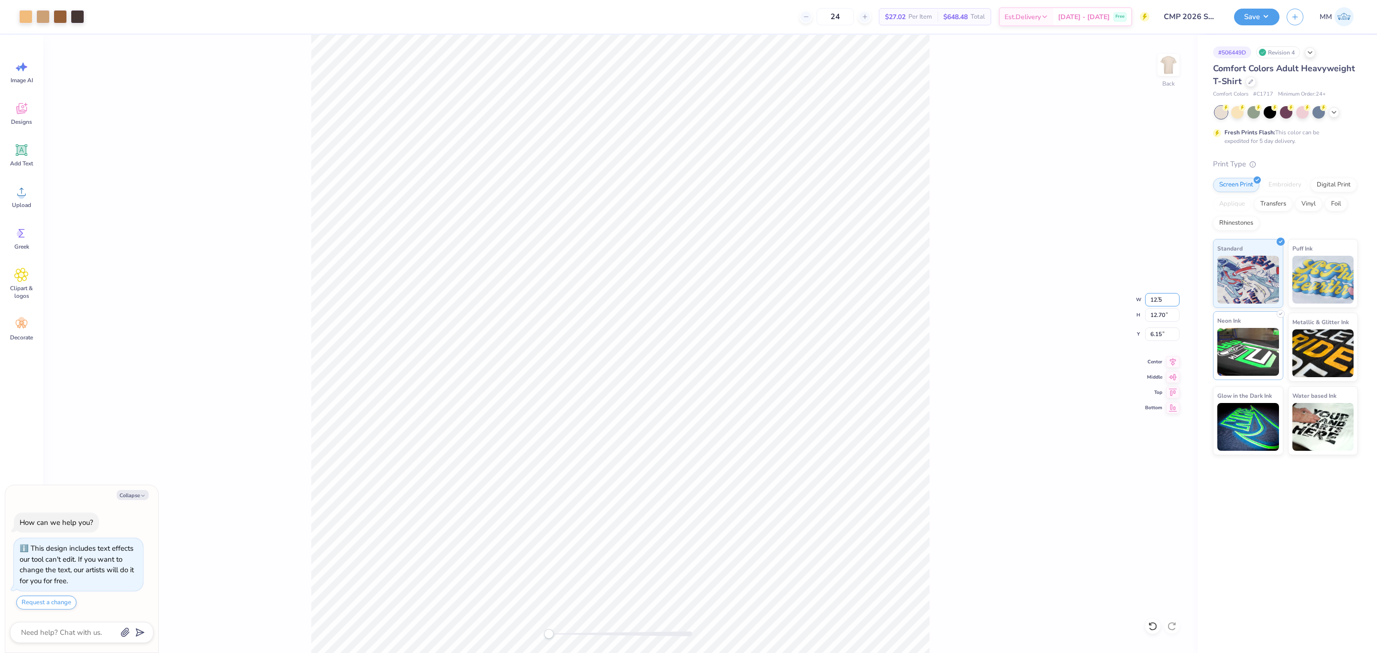
type input "12.50"
type input "13.23"
type input "5.89"
drag, startPoint x: 1165, startPoint y: 325, endPoint x: 1162, endPoint y: 346, distance: 21.2
click at [1165, 326] on div "Back W 12.50 12.50 " H 13.23 13.23 " Y 5.89 5.89 " Center Middle Top Bottom" at bounding box center [620, 344] width 1155 height 618
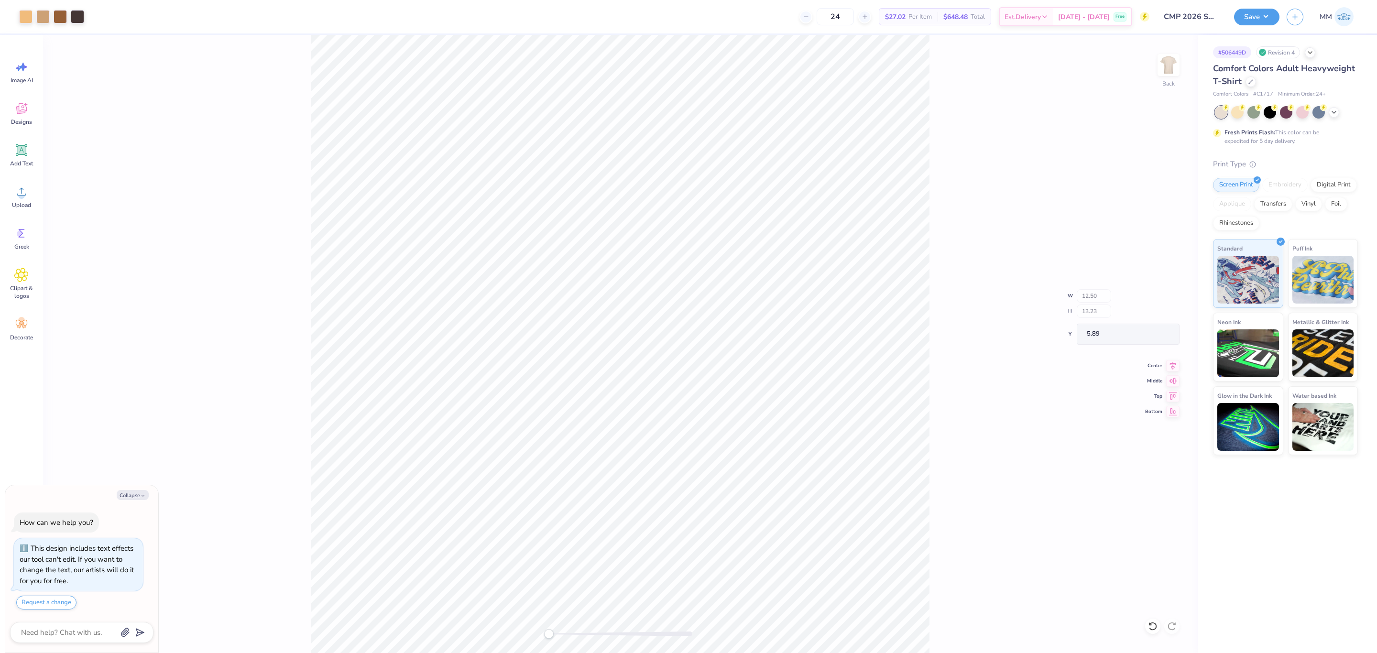
click at [1162, 344] on div "Back W 12.50 H 13.23 Y 5.89 Center Middle Top Bottom" at bounding box center [620, 344] width 1155 height 618
type textarea "x"
click at [1155, 332] on input "5.89" at bounding box center [1162, 333] width 34 height 13
type input "3"
drag, startPoint x: 552, startPoint y: 634, endPoint x: 545, endPoint y: 636, distance: 7.3
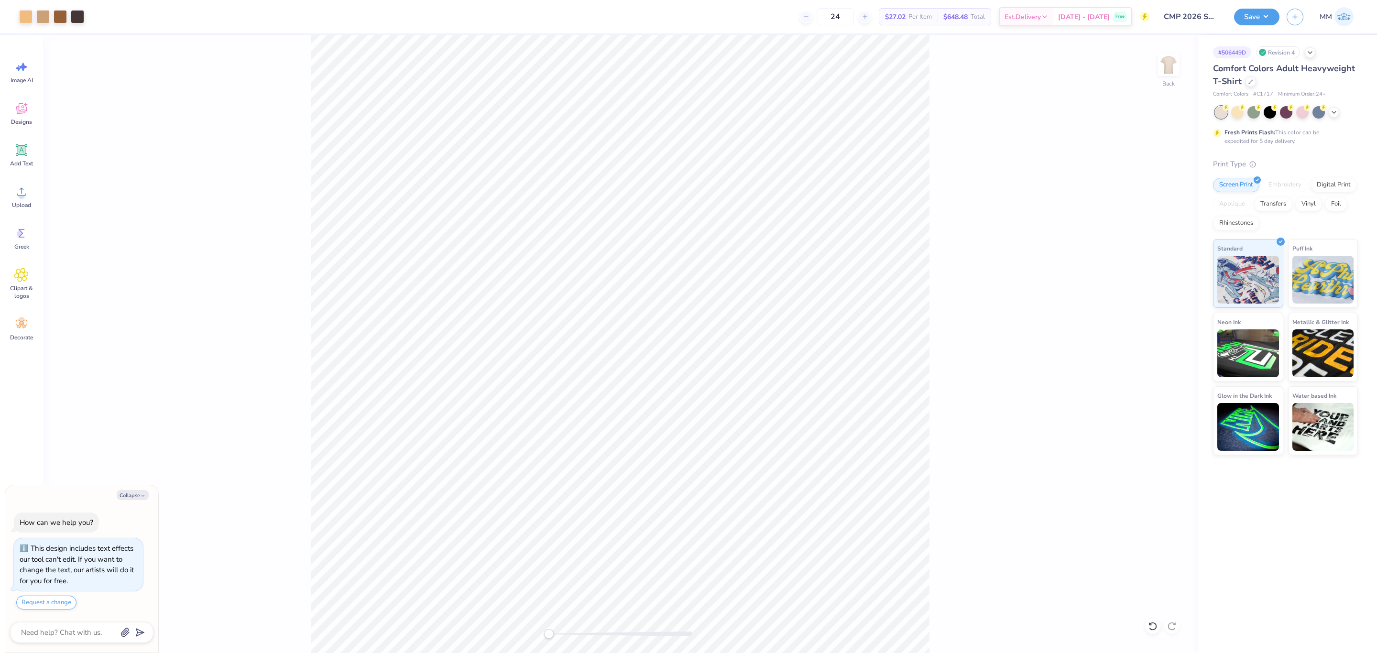
click at [545, 636] on div "Accessibility label" at bounding box center [549, 634] width 10 height 10
click at [1255, 19] on button "Save" at bounding box center [1256, 15] width 45 height 17
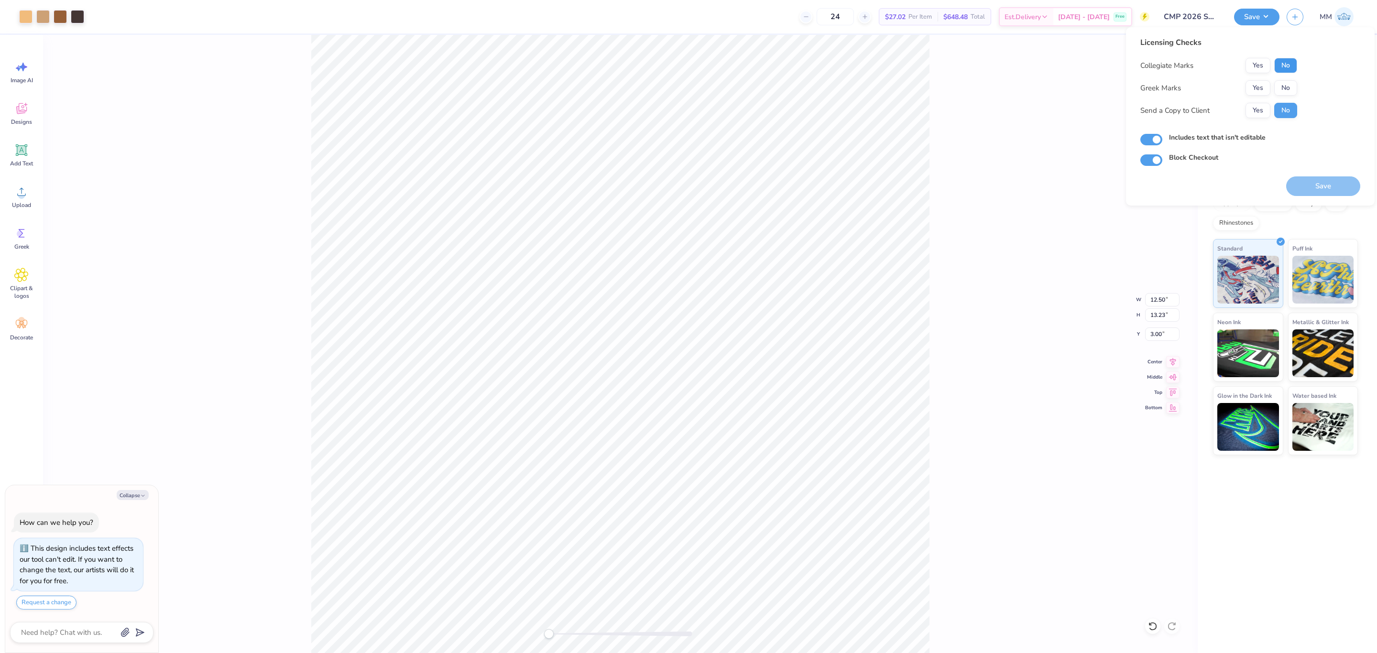
click at [1282, 70] on button "No" at bounding box center [1285, 65] width 23 height 15
click at [1288, 87] on button "No" at bounding box center [1285, 87] width 23 height 15
click at [1306, 181] on button "Save" at bounding box center [1323, 186] width 74 height 20
type textarea "x"
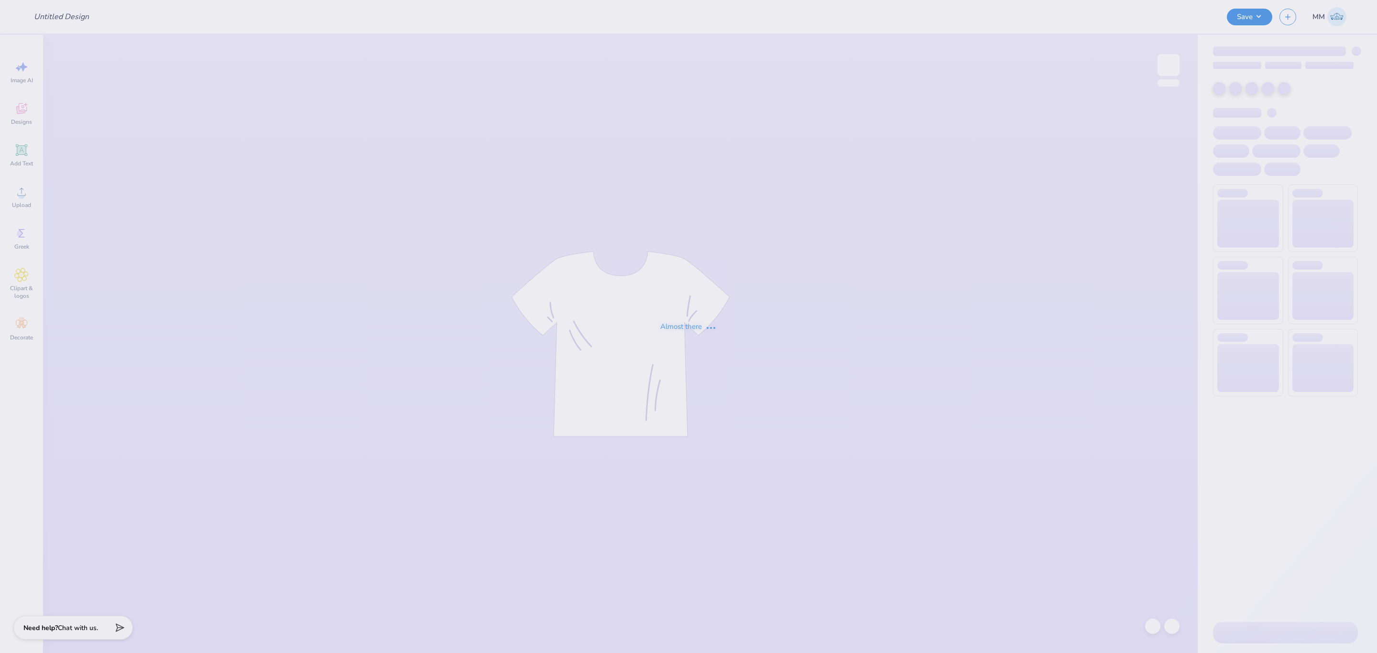
type input "CMP 2026 Swag - Playa Luna"
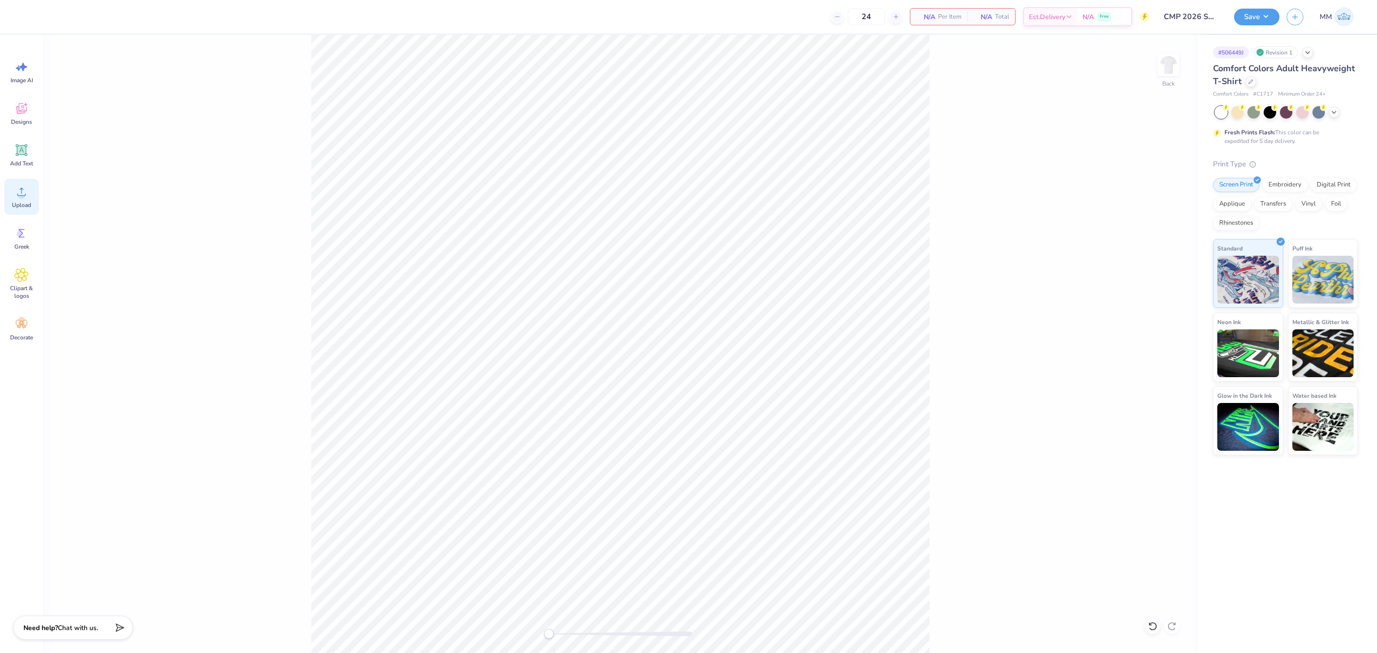
click at [19, 207] on span "Upload" at bounding box center [21, 205] width 19 height 8
click at [1160, 310] on input "18.00" at bounding box center [1162, 314] width 34 height 13
type input "13"
type input "9.76"
type input "13.00"
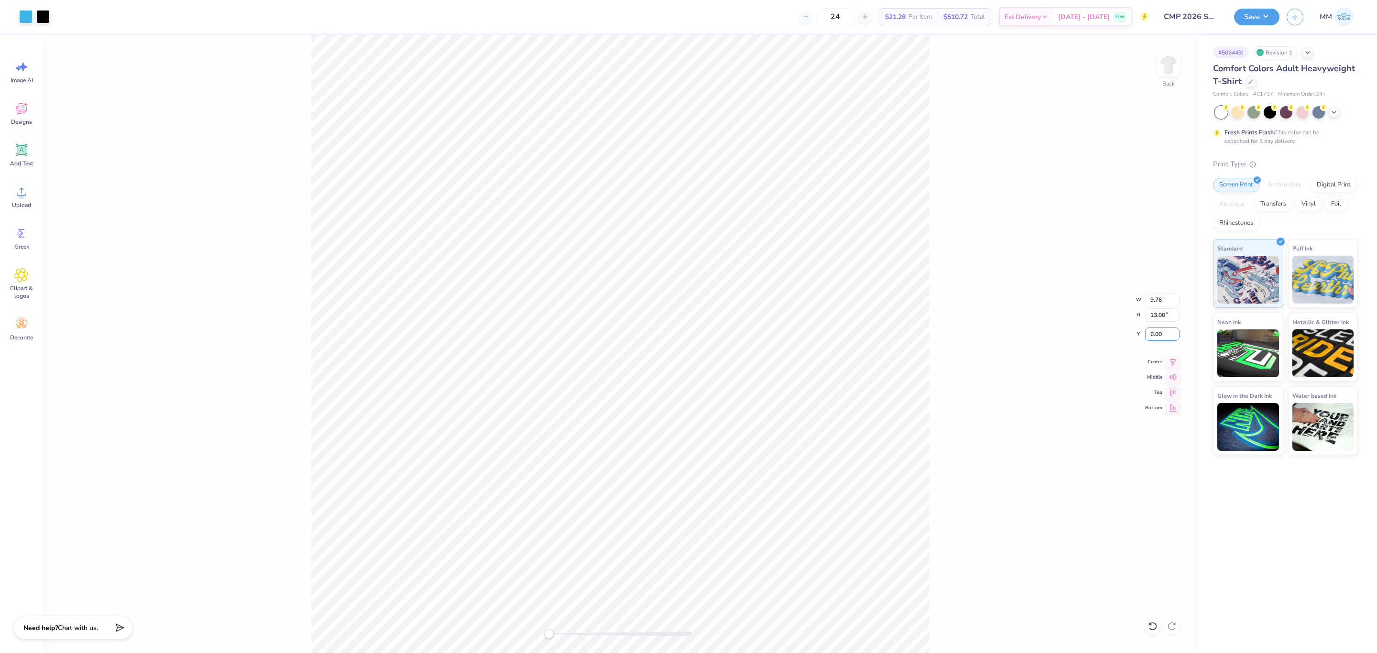
click at [1159, 334] on input "6.00" at bounding box center [1162, 333] width 34 height 13
type input "3"
click at [1171, 363] on icon at bounding box center [1172, 360] width 13 height 11
click at [24, 198] on icon at bounding box center [21, 192] width 14 height 14
click at [1152, 327] on div "Back W 12.93 12.93 " H 18.00 18.00 " Y 3.50 3.50 " Center Middle Top Bottom" at bounding box center [620, 344] width 1155 height 618
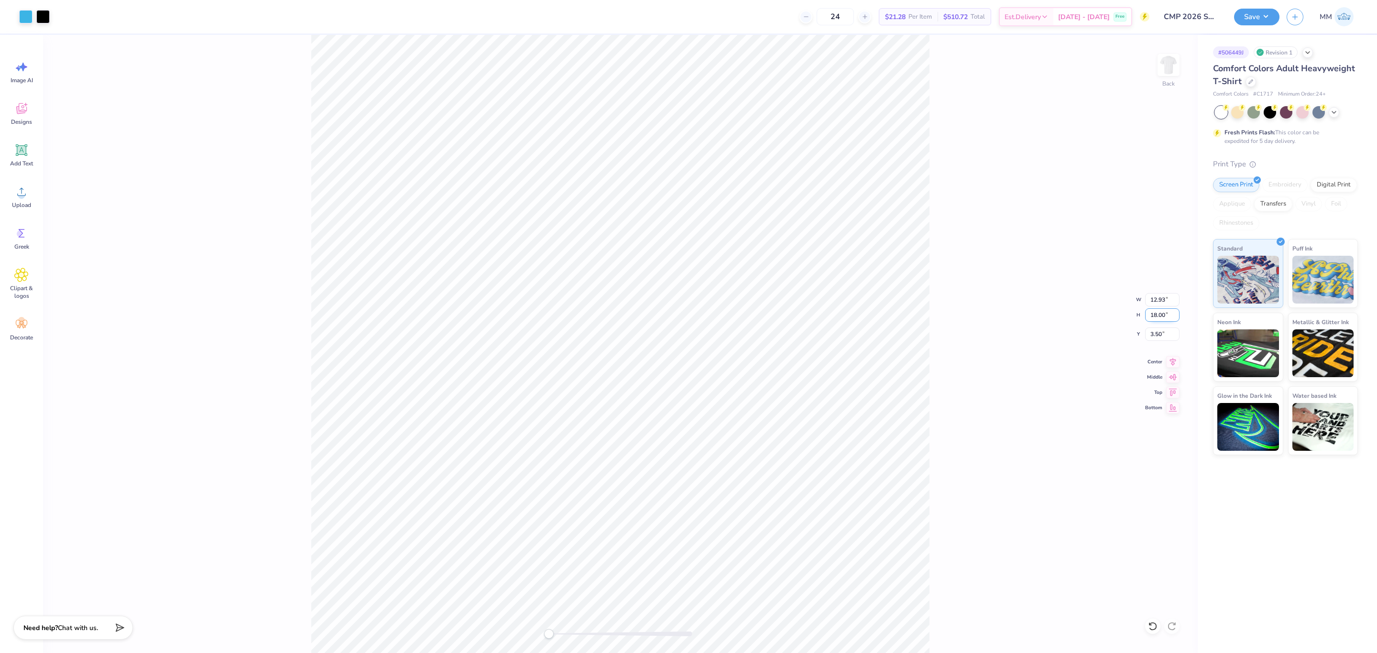
click at [1157, 317] on input "18.00" at bounding box center [1162, 314] width 34 height 13
type input "14"
type input "10.06"
type input "14.00"
click at [1156, 338] on input "5.50" at bounding box center [1162, 333] width 34 height 13
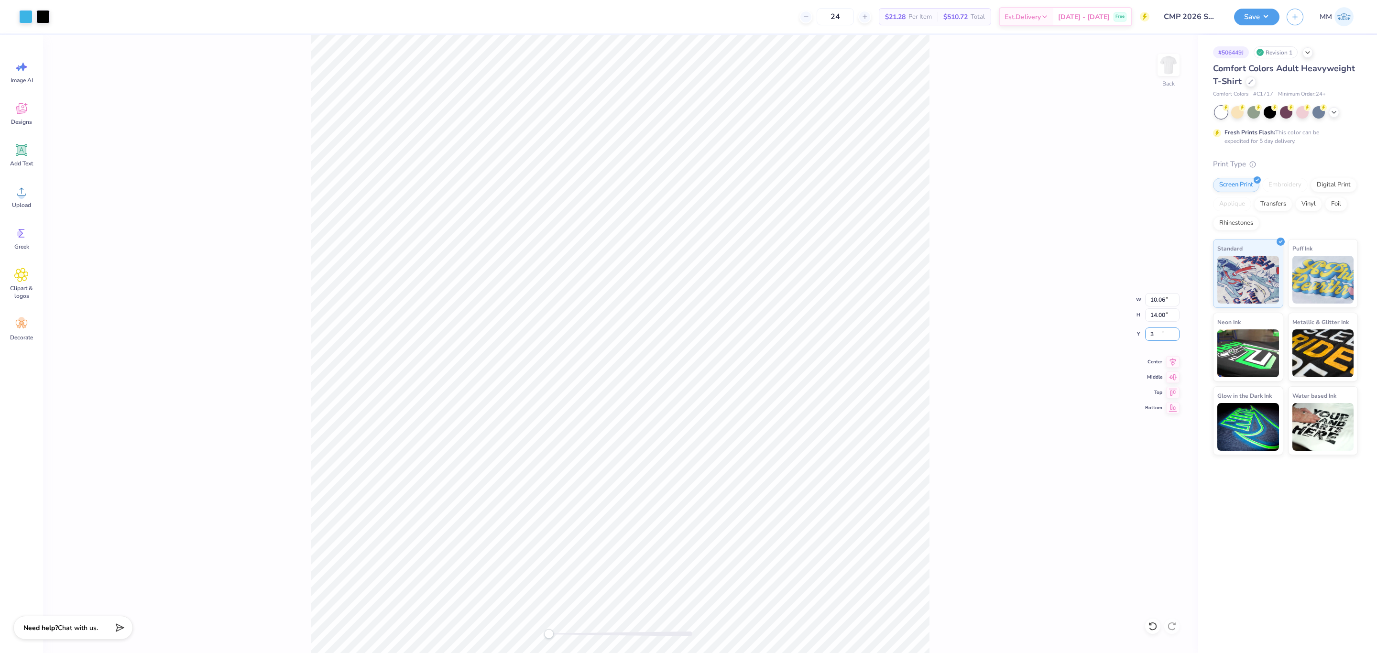
type input "3"
click at [1259, 15] on button "Save" at bounding box center [1256, 15] width 45 height 17
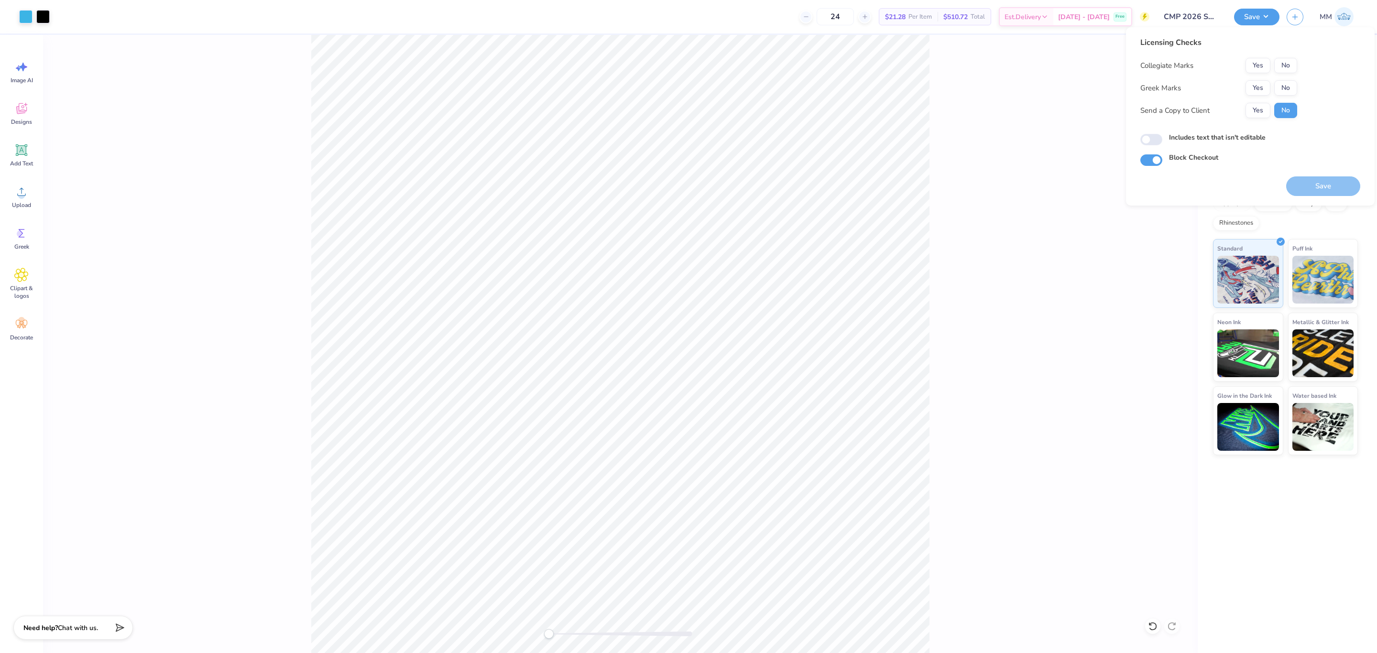
click at [991, 145] on div "Back" at bounding box center [620, 344] width 1155 height 618
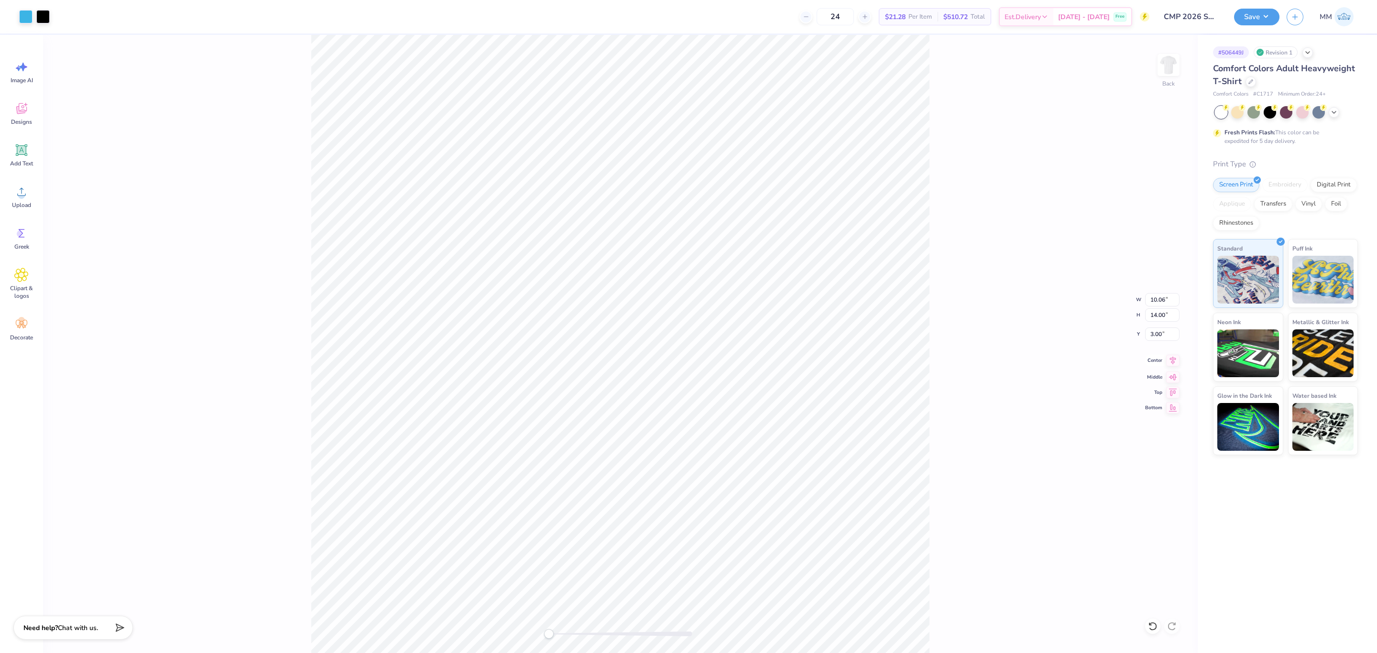
click at [1169, 359] on icon at bounding box center [1172, 360] width 13 height 11
click at [980, 219] on div "Back W 10.06 10.06 " H 14.00 14.00 " Y 3.00 3.00 " Center Middle Top Bottom" at bounding box center [620, 344] width 1155 height 618
click at [480, 122] on div "Back" at bounding box center [620, 344] width 1155 height 618
click at [1251, 22] on button "Save" at bounding box center [1256, 15] width 45 height 17
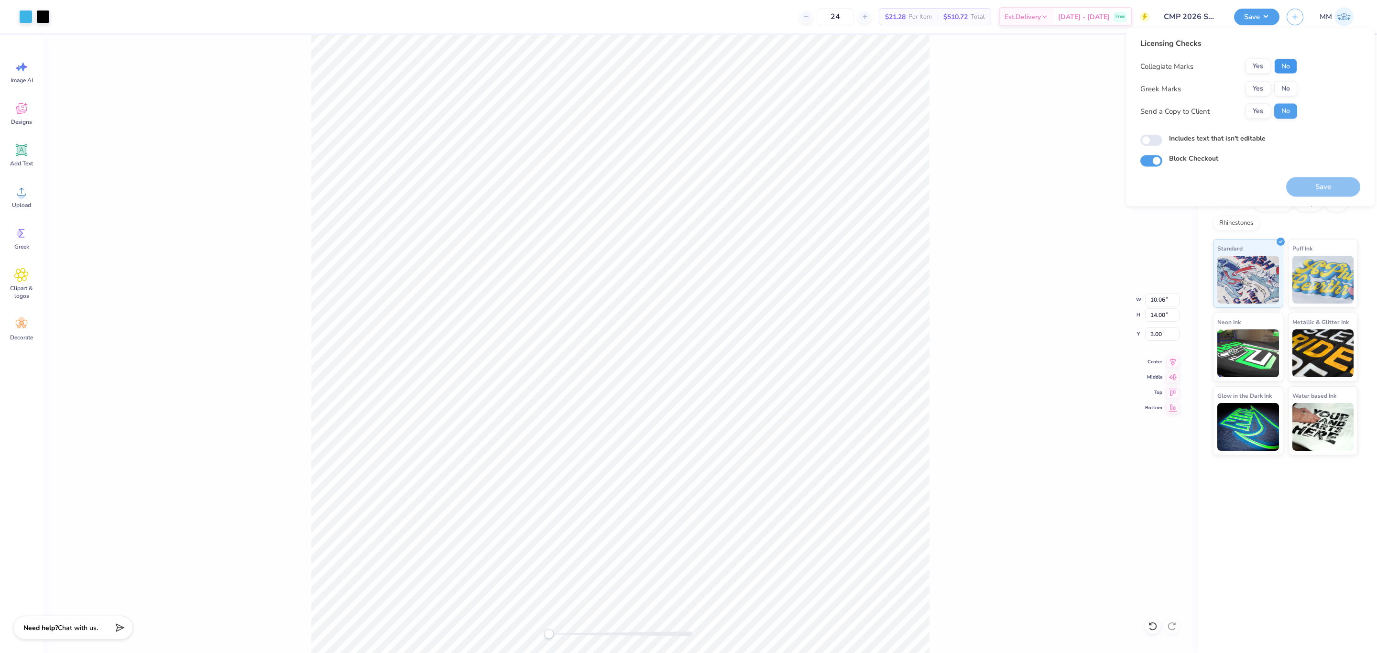
click at [1286, 65] on button "No" at bounding box center [1285, 66] width 23 height 15
click at [1283, 85] on button "No" at bounding box center [1285, 88] width 23 height 15
click at [1233, 137] on label "Includes text that isn't editable" at bounding box center [1217, 138] width 97 height 10
click at [1162, 137] on input "Includes text that isn't editable" at bounding box center [1151, 140] width 22 height 11
checkbox input "true"
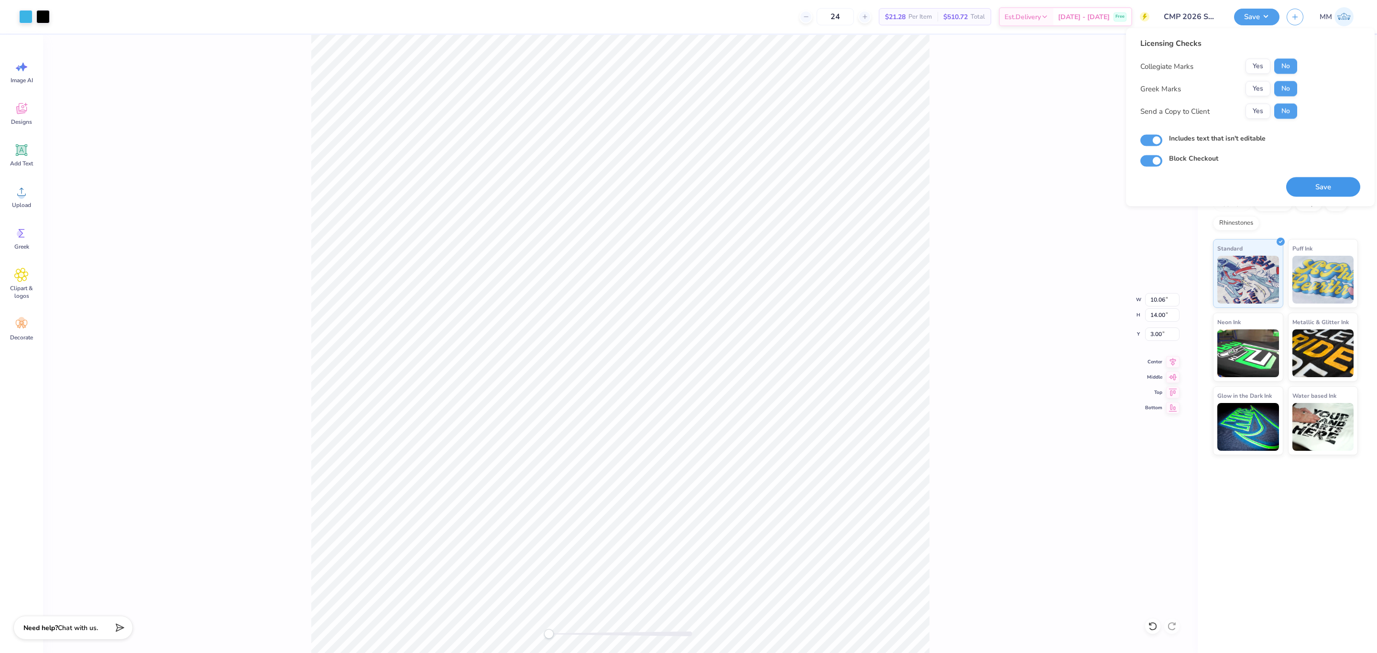
click at [1309, 187] on button "Save" at bounding box center [1323, 187] width 74 height 20
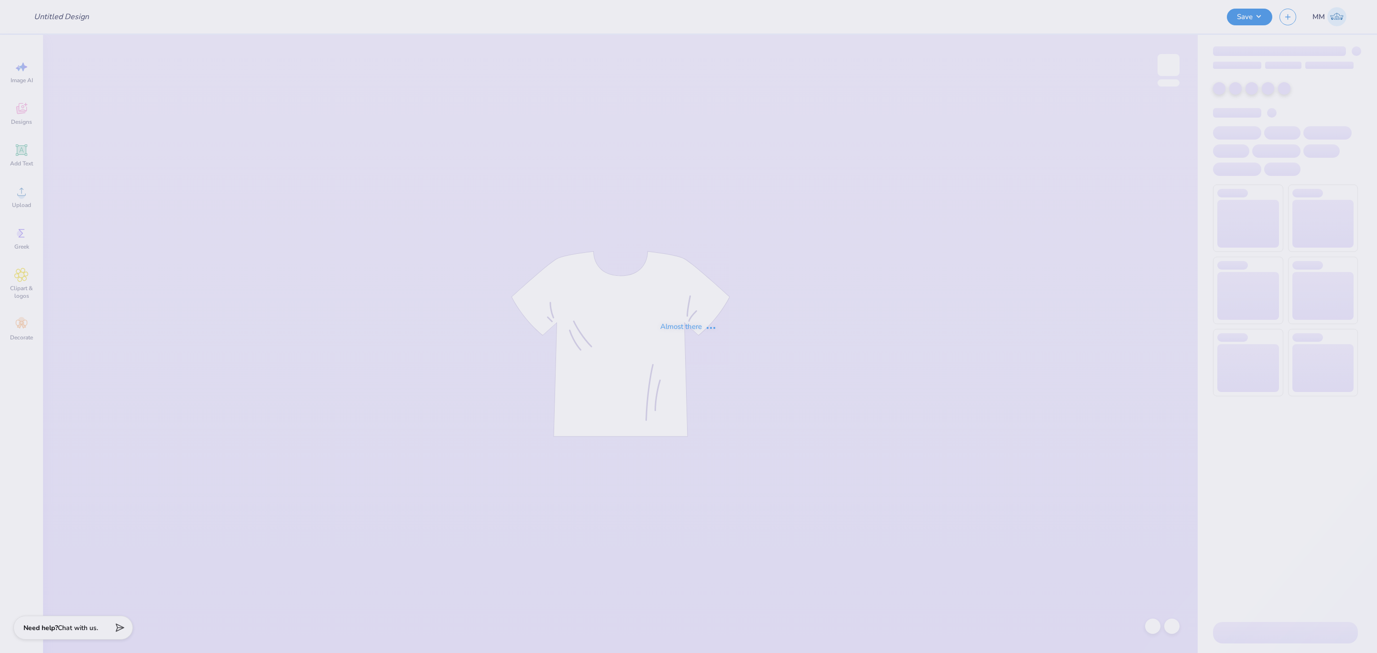
type input "CMP 2026 Swag - [GEOGRAPHIC_DATA][PERSON_NAME]"
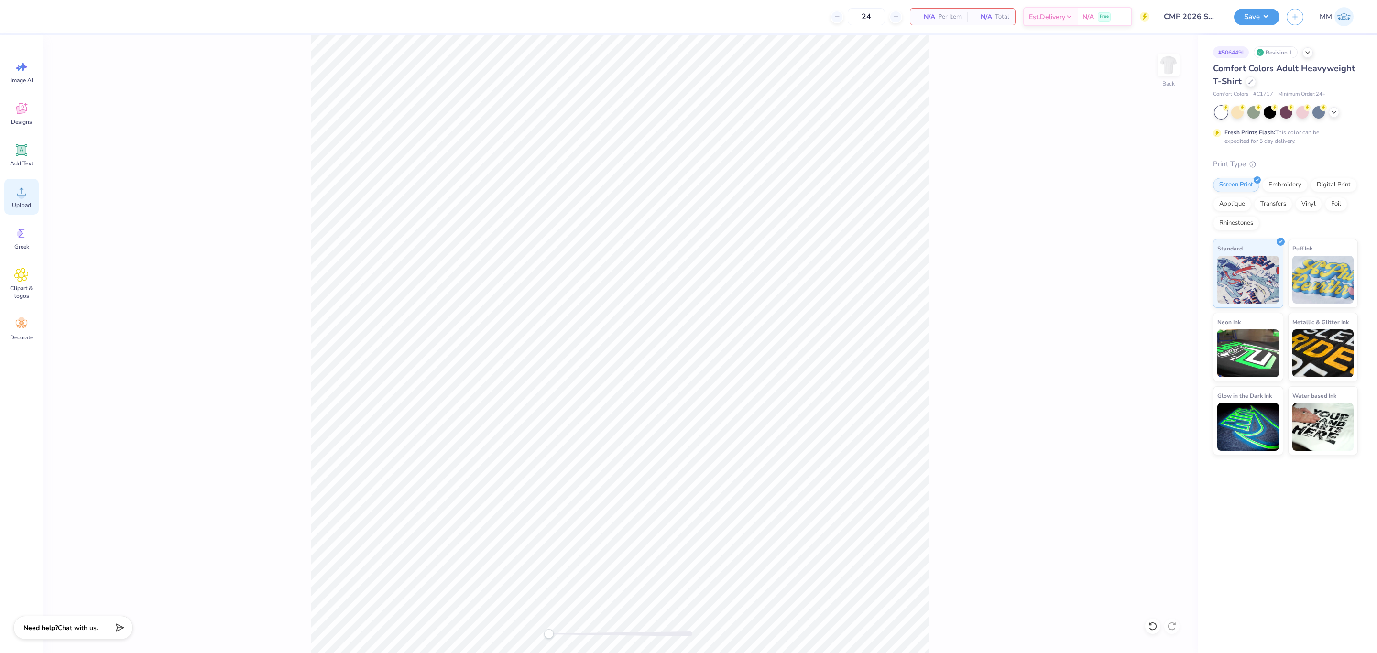
click at [4, 194] on div "Upload" at bounding box center [21, 197] width 34 height 36
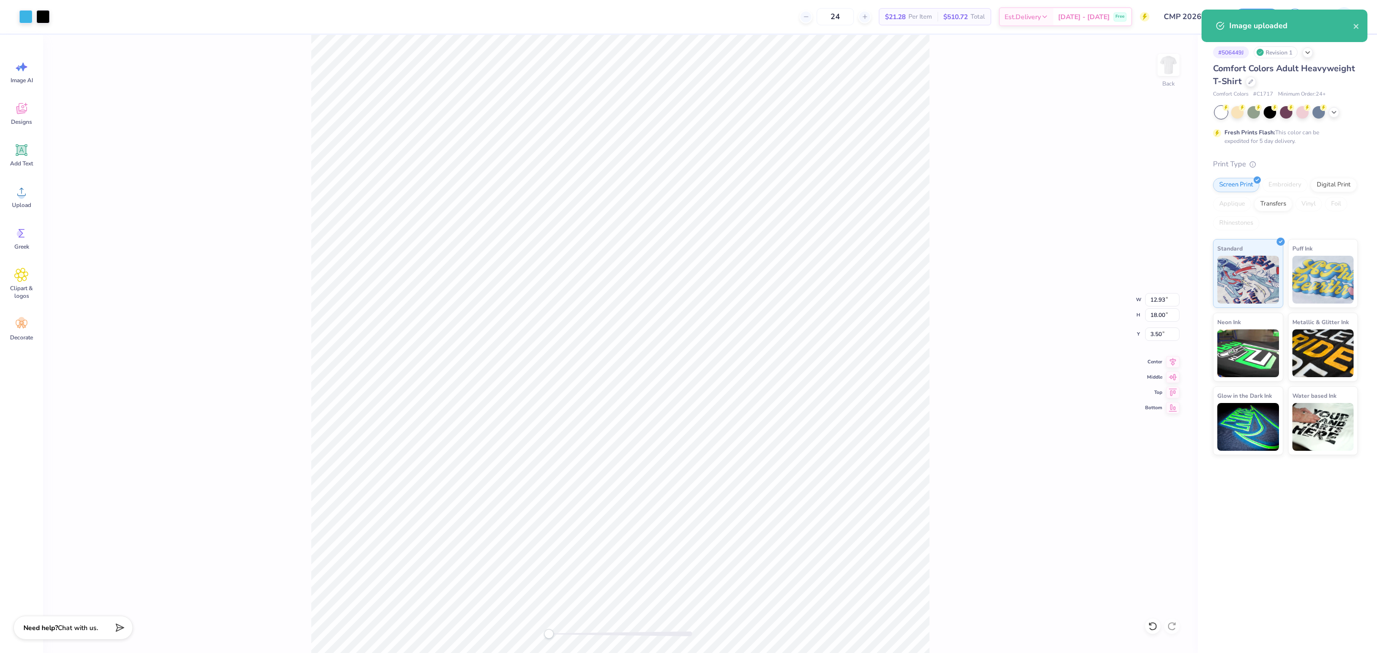
drag, startPoint x: 1157, startPoint y: 323, endPoint x: 1158, endPoint y: 316, distance: 7.3
click at [1156, 323] on div "Back W 12.93 12.93 " H 18.00 18.00 " Y 3.50 3.50 " Center Middle Top Bottom" at bounding box center [620, 344] width 1155 height 618
click at [1166, 317] on input "18.00" at bounding box center [1162, 314] width 34 height 13
type input "14"
type input "10.06"
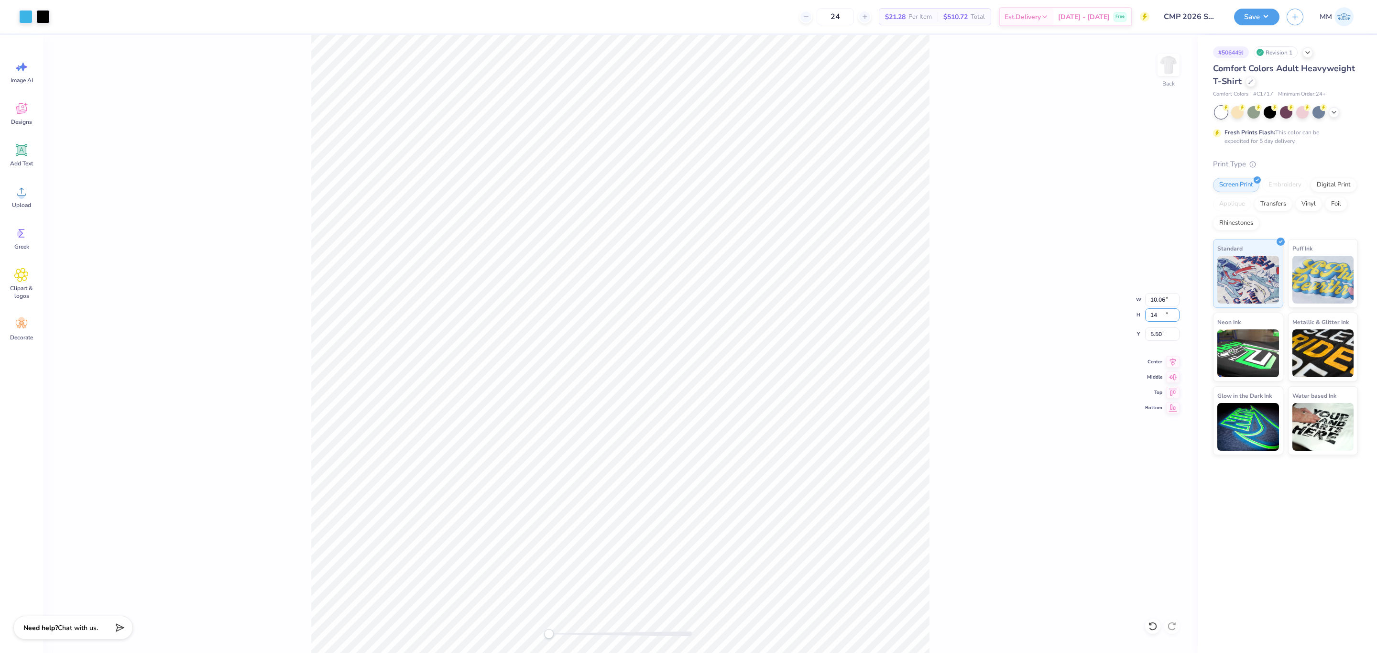
type input "14.00"
click at [1165, 336] on input "5.50" at bounding box center [1162, 333] width 34 height 13
type input "3"
click at [1020, 320] on div "Back W 10.06 10.06 " H 14.00 14.00 " Y 3 3 " Center Middle Top Bottom" at bounding box center [620, 344] width 1155 height 618
drag, startPoint x: 1271, startPoint y: 16, endPoint x: 1273, endPoint y: 27, distance: 11.1
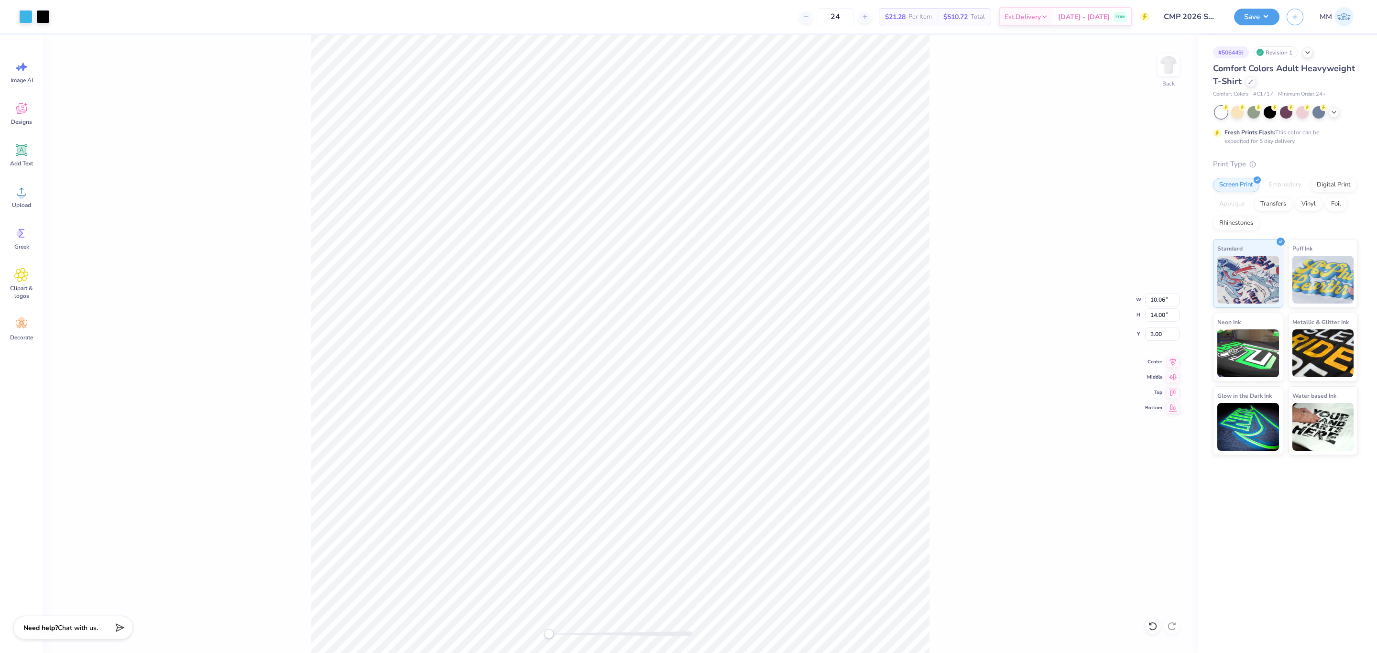
click at [1271, 16] on button "Save" at bounding box center [1256, 17] width 45 height 17
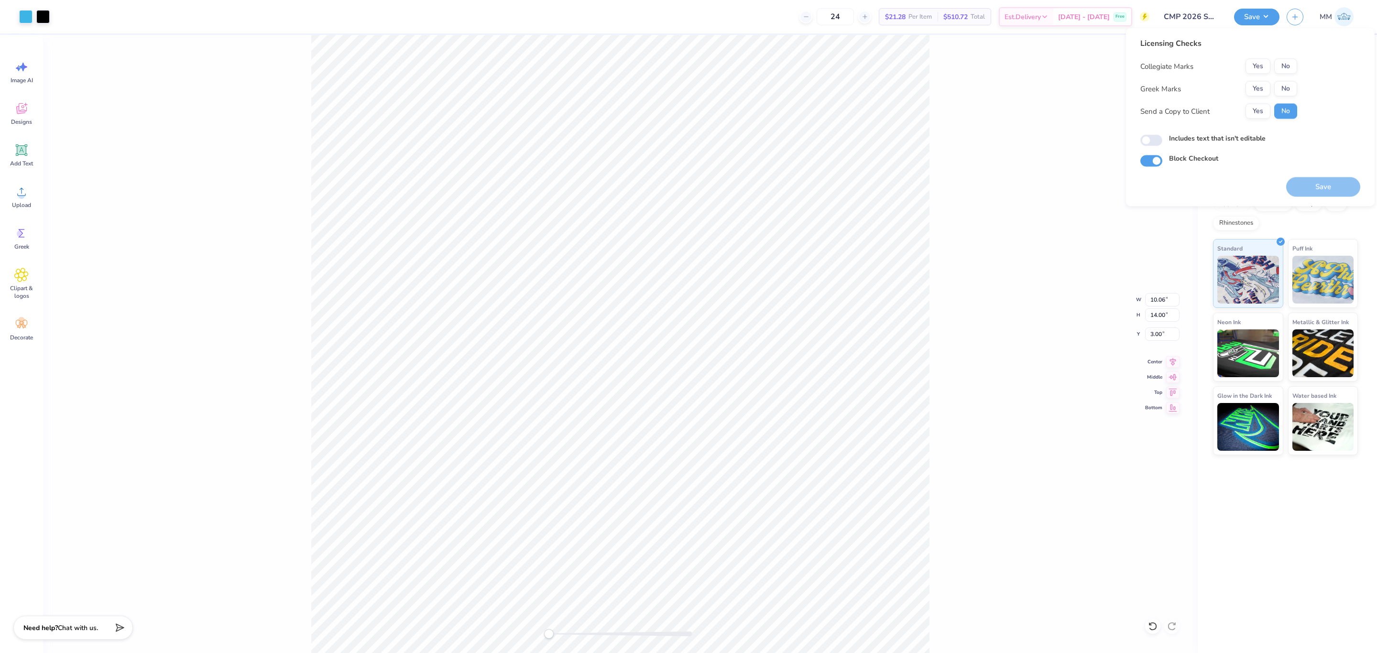
click at [1284, 59] on div "Yes No" at bounding box center [1271, 66] width 52 height 15
click at [1278, 75] on div "Collegiate Marks Yes No Greek Marks Yes No Send a Copy to Client Yes No" at bounding box center [1218, 89] width 157 height 60
click at [1287, 69] on button "No" at bounding box center [1285, 66] width 23 height 15
click at [1277, 88] on button "No" at bounding box center [1285, 88] width 23 height 15
click at [1313, 190] on button "Save" at bounding box center [1323, 187] width 74 height 20
